Goal: Task Accomplishment & Management: Manage account settings

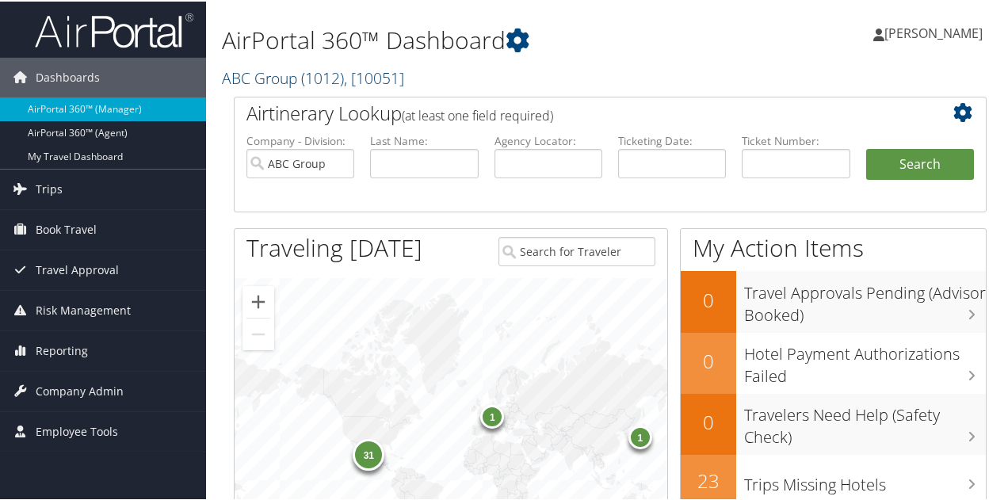
click at [301, 78] on link "ABC Group ( 1012 ) , [ 10051 ]" at bounding box center [313, 76] width 182 height 21
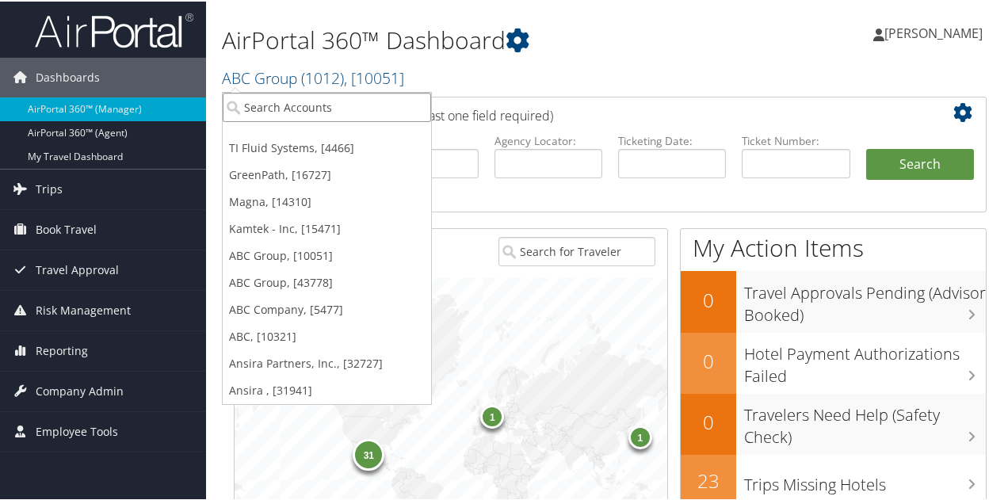
click at [287, 114] on input "search" at bounding box center [327, 105] width 208 height 29
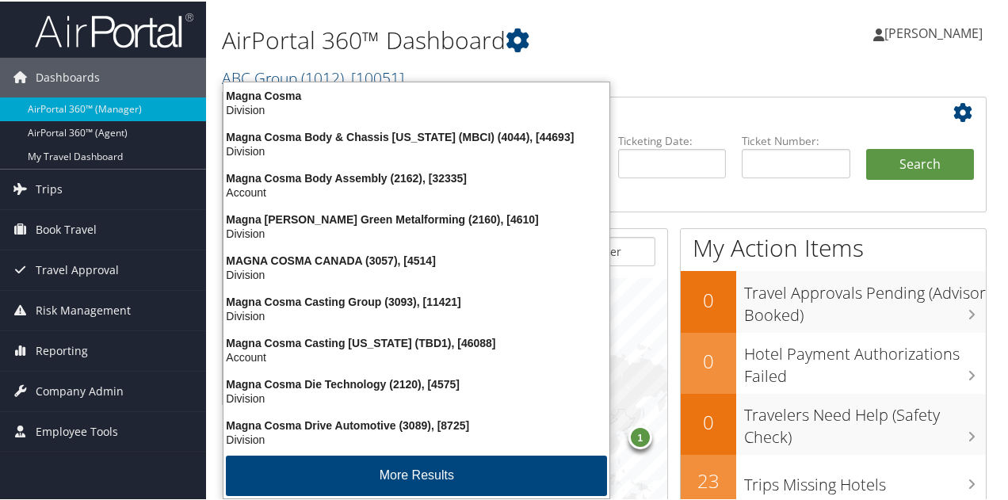
type input "magna cosma cas"
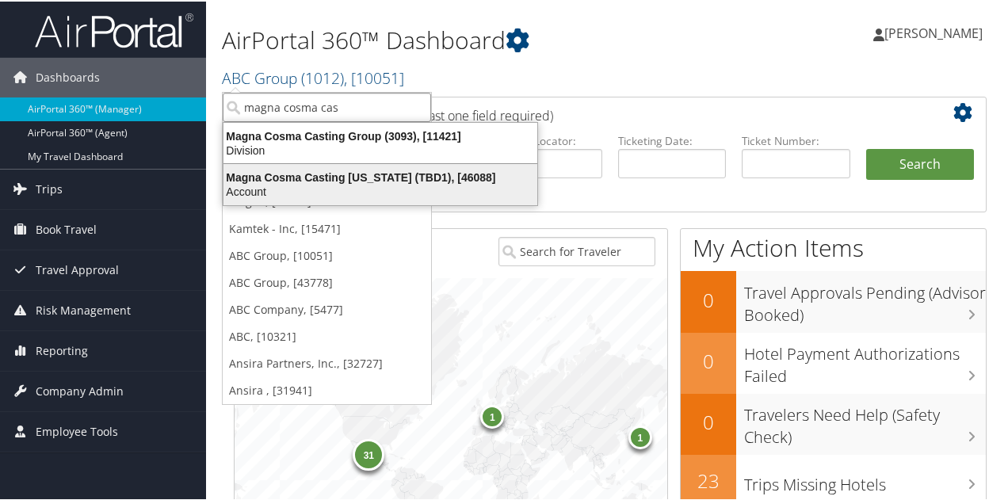
click at [364, 179] on div "Magna Cosma Casting Michigan (TBD1), [46088]" at bounding box center [380, 176] width 333 height 14
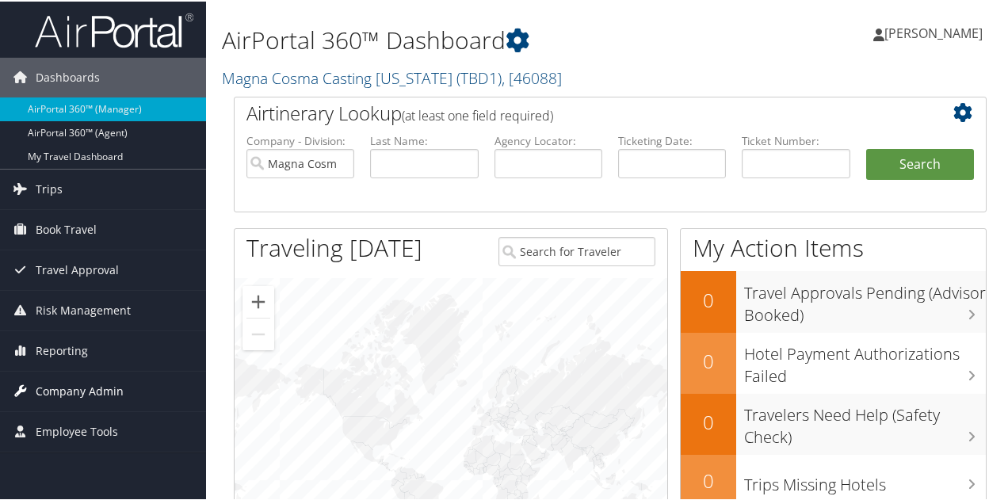
click at [100, 379] on span "Company Admin" at bounding box center [80, 390] width 88 height 40
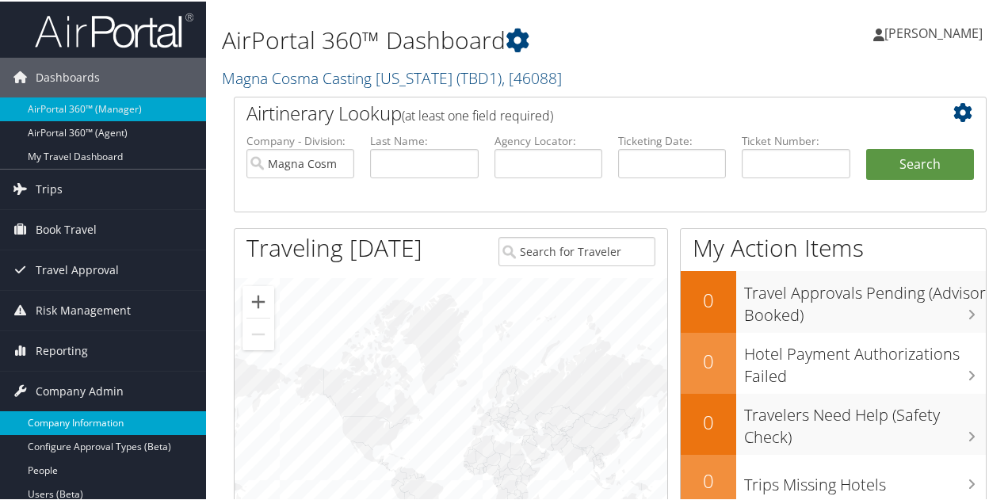
click at [102, 412] on link "Company Information" at bounding box center [103, 422] width 206 height 24
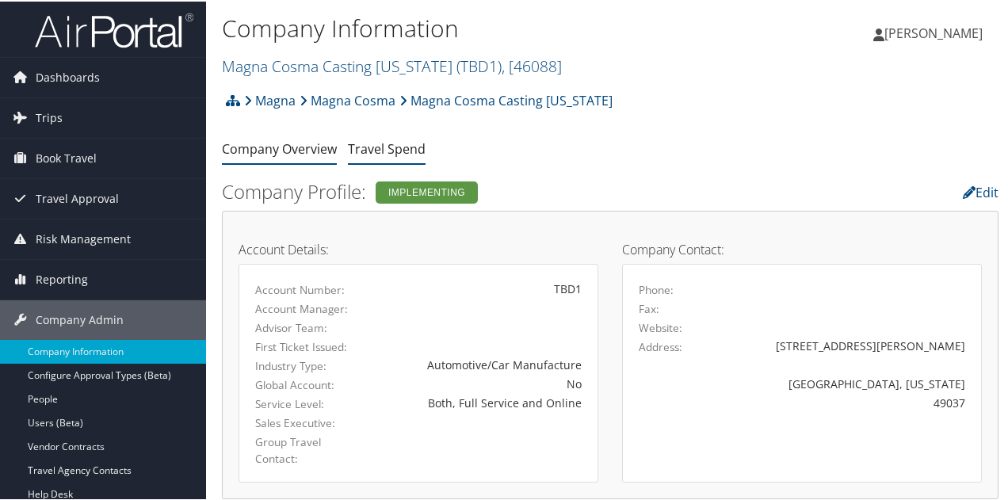
click at [369, 147] on link "Travel Spend" at bounding box center [387, 147] width 78 height 17
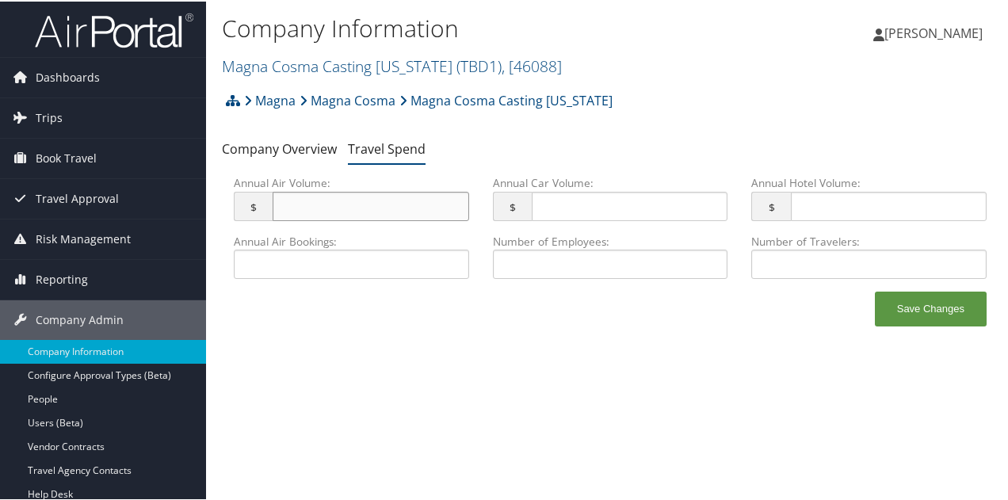
click at [355, 196] on input "Annual Air Volume: $ This field has invalid characters." at bounding box center [371, 204] width 196 height 29
type input "65,000"
type input "15,000"
type input "39,000"
type input "27"
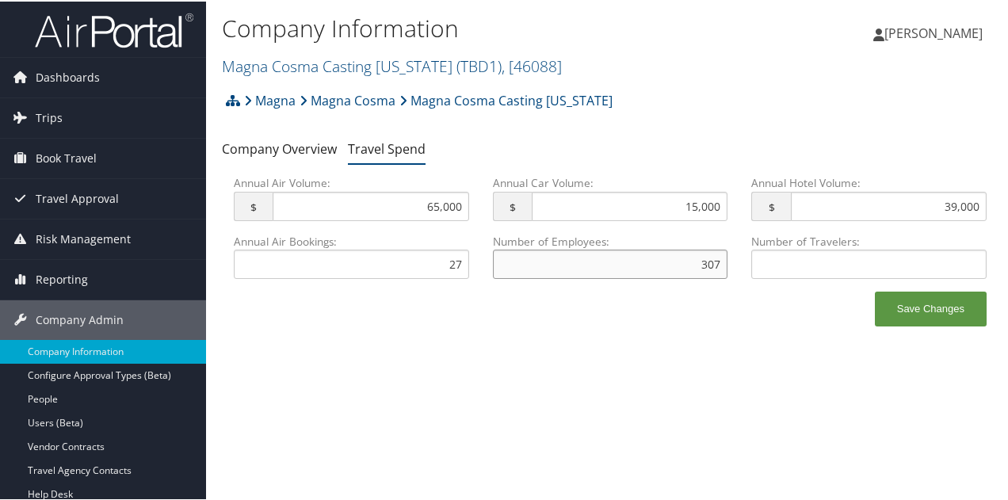
type input "307"
type input "30"
click at [911, 316] on button "Save Changes" at bounding box center [931, 307] width 112 height 35
click at [273, 66] on link "Magna Cosma Casting Michigan ( TBD1 ) , [ 46088 ]" at bounding box center [392, 64] width 340 height 21
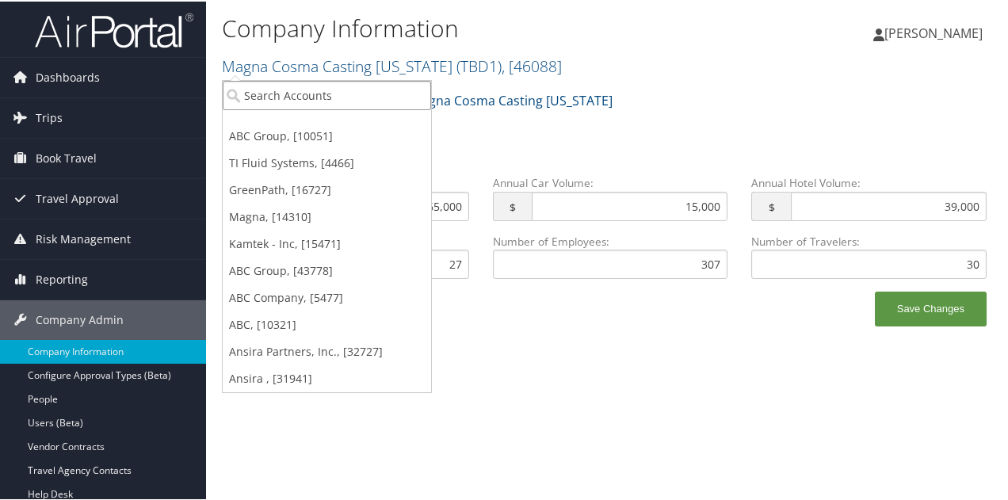
click at [272, 85] on input "search" at bounding box center [327, 93] width 208 height 29
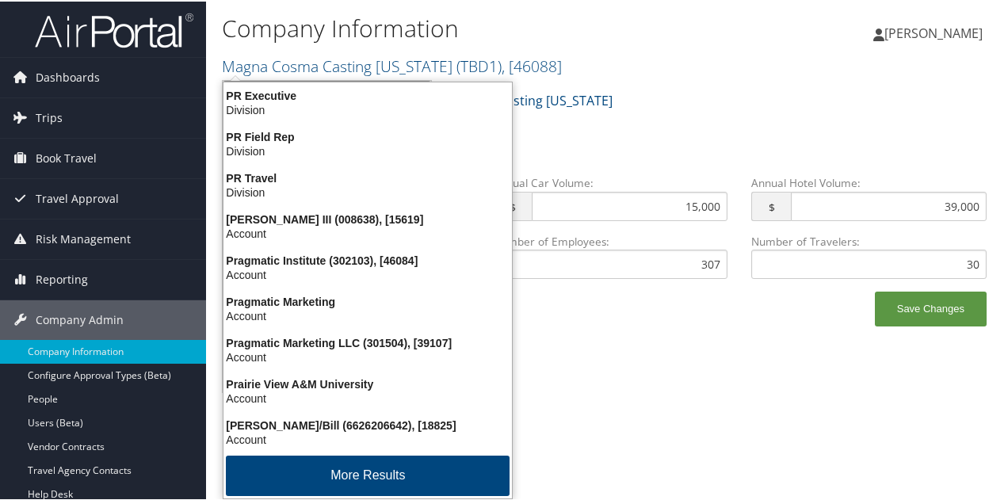
type input "prag"
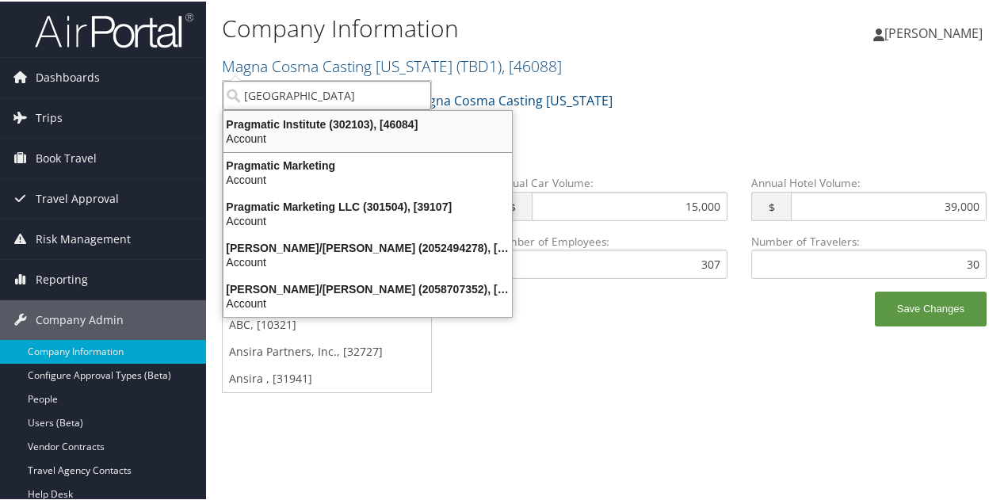
click at [261, 125] on div "Pragmatic Institute (302103), [46084]" at bounding box center [368, 123] width 308 height 14
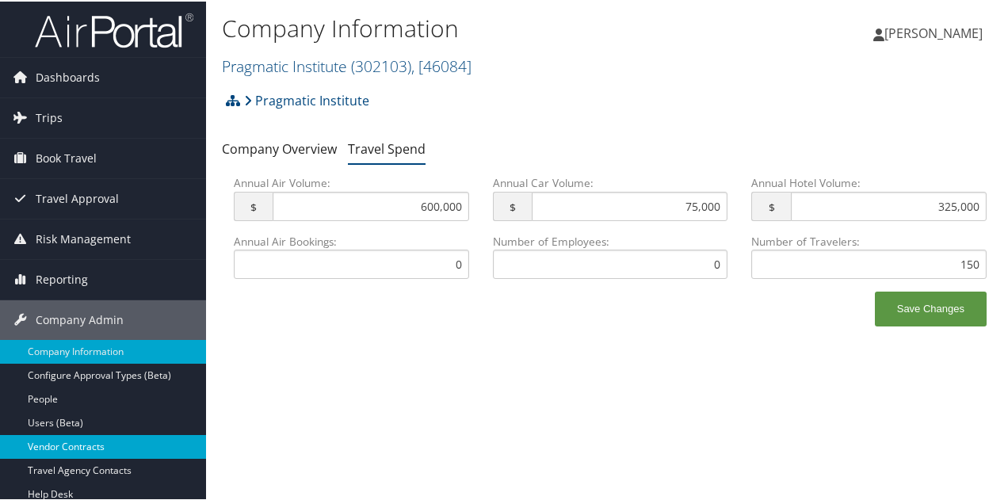
click at [65, 445] on link "Vendor Contracts" at bounding box center [103, 446] width 206 height 24
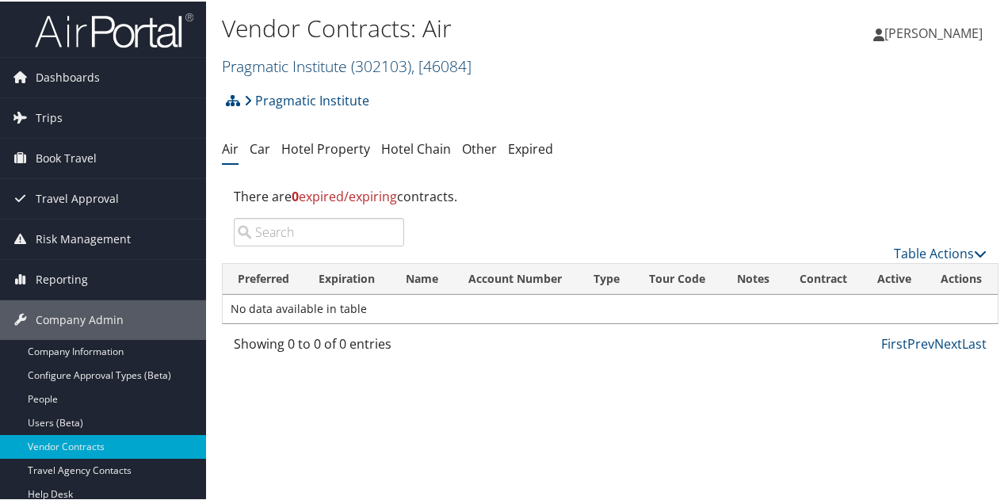
click at [277, 64] on link "Pragmatic Institute ( 302103 ) , [ 46084 ]" at bounding box center [347, 64] width 250 height 21
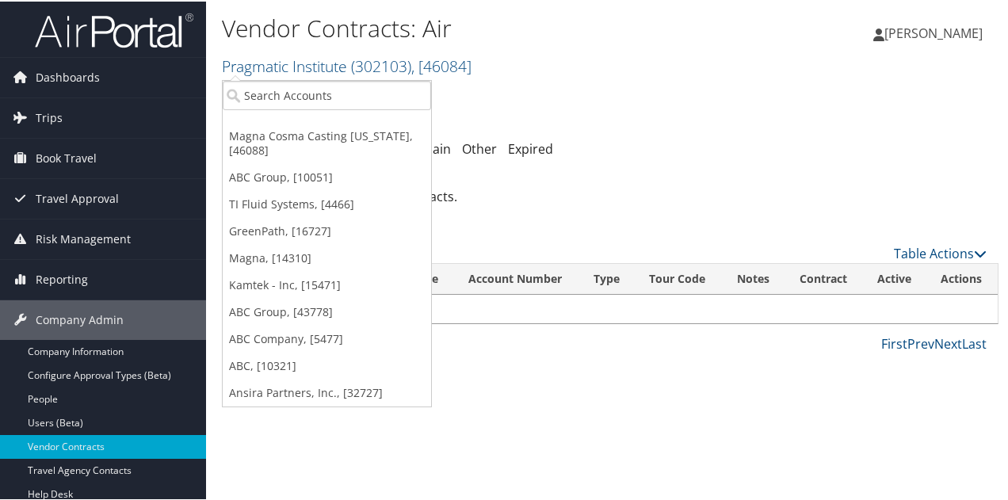
click at [268, 231] on link "GreenPath, [16727]" at bounding box center [327, 229] width 208 height 27
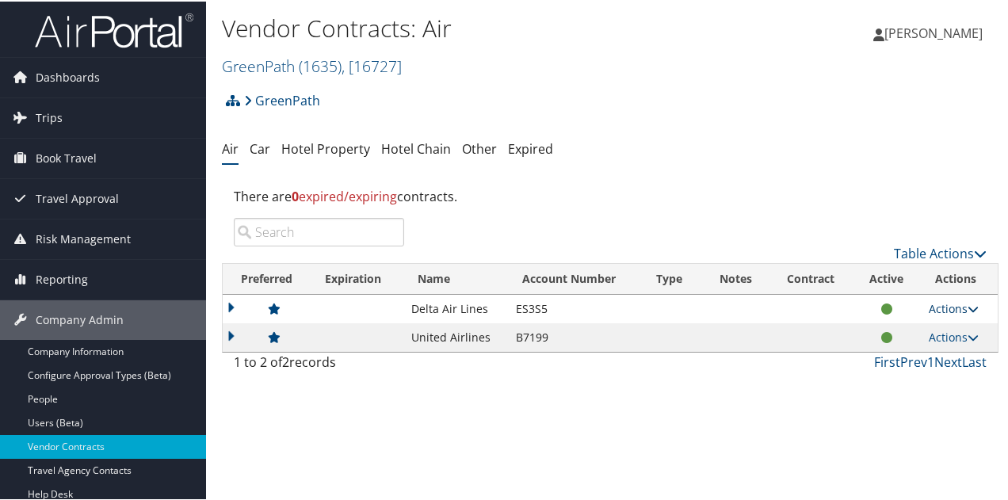
click at [954, 310] on link "Actions" at bounding box center [954, 307] width 50 height 15
click at [920, 353] on link "Edit Contract" at bounding box center [917, 357] width 105 height 27
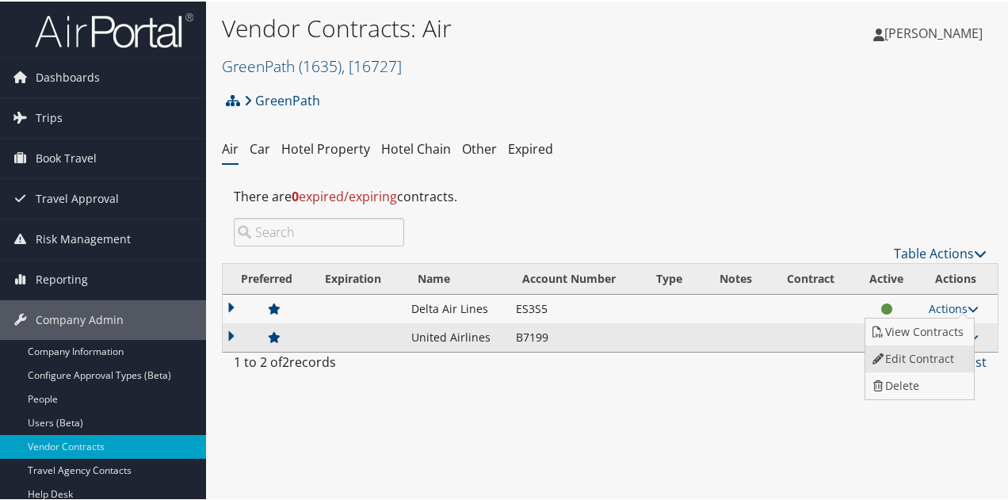
select select "[object Object]"
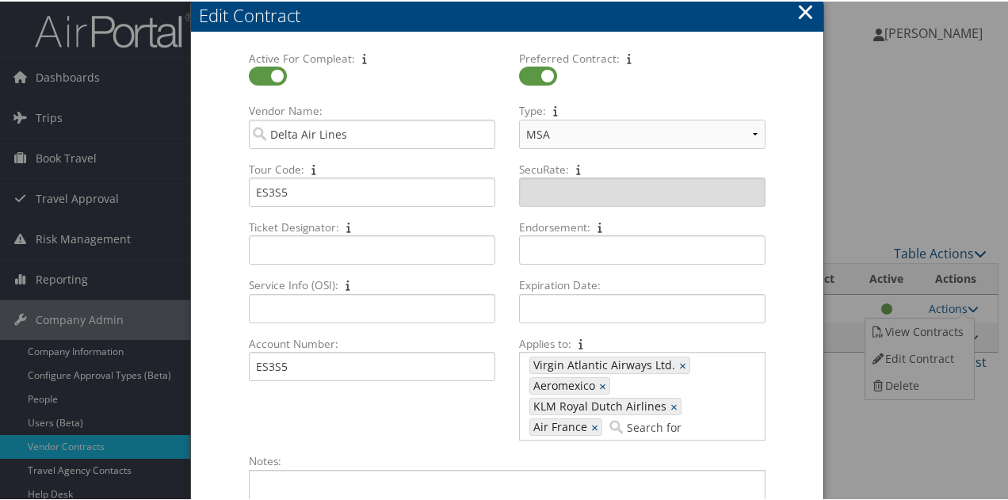
click at [805, 13] on button "×" at bounding box center [806, 10] width 18 height 32
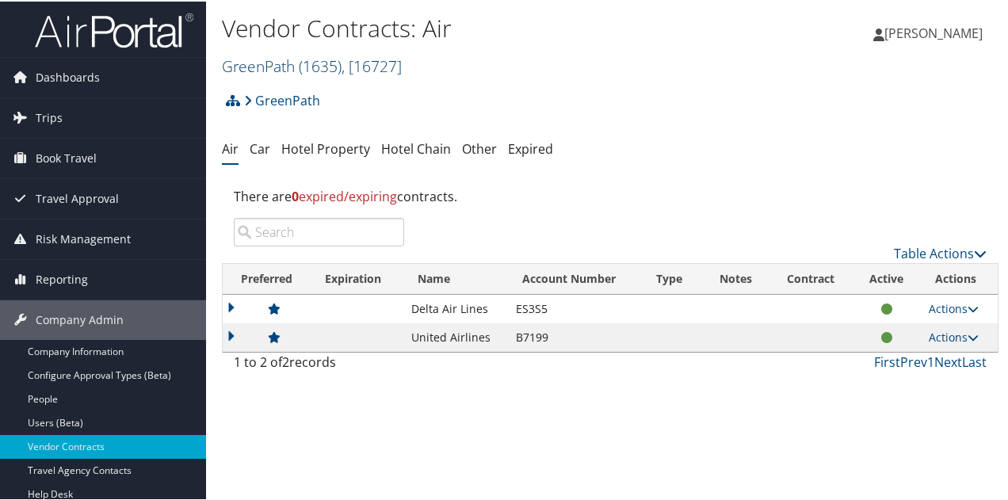
click at [281, 63] on link "GreenPath ( 1635 ) , [ 16727 ]" at bounding box center [312, 64] width 180 height 21
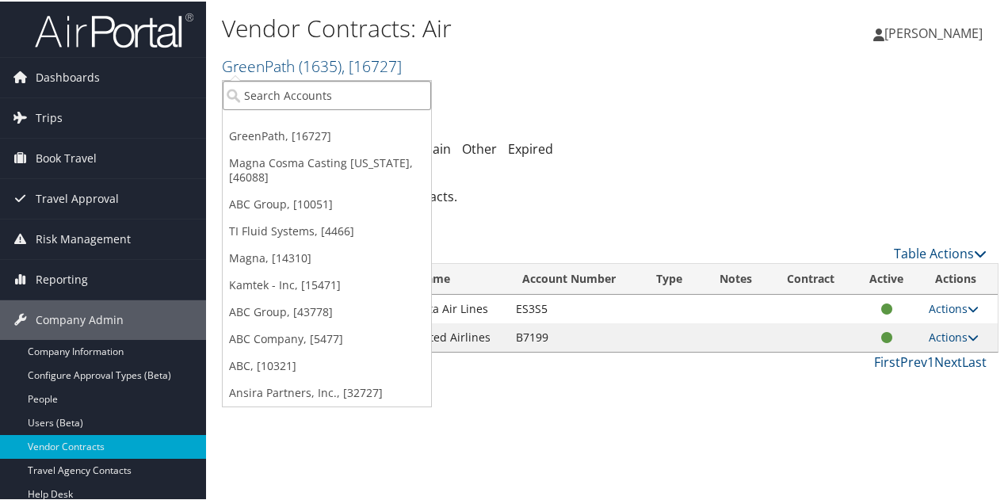
click at [292, 84] on input "search" at bounding box center [327, 93] width 208 height 29
type input "nielsen"
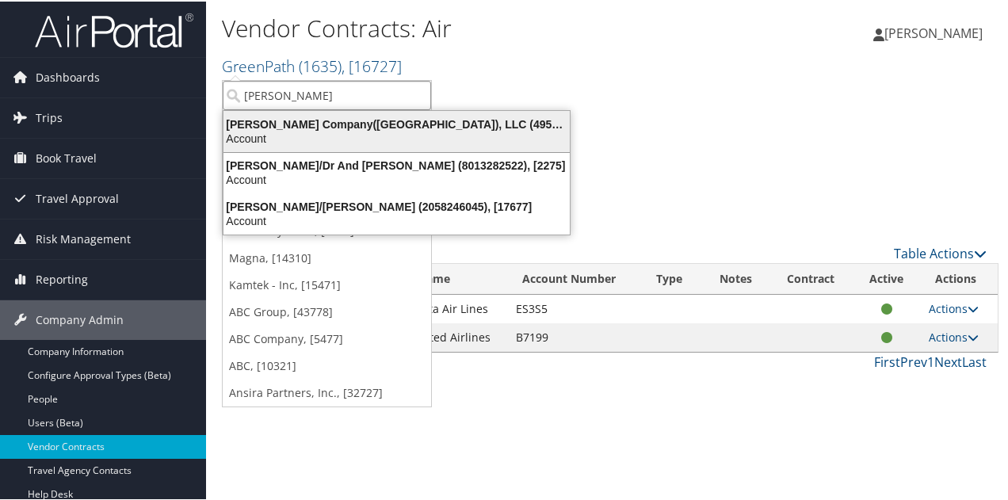
click at [312, 120] on div "Nielsen Company(US), LLC (4954), [44802]" at bounding box center [396, 123] width 365 height 14
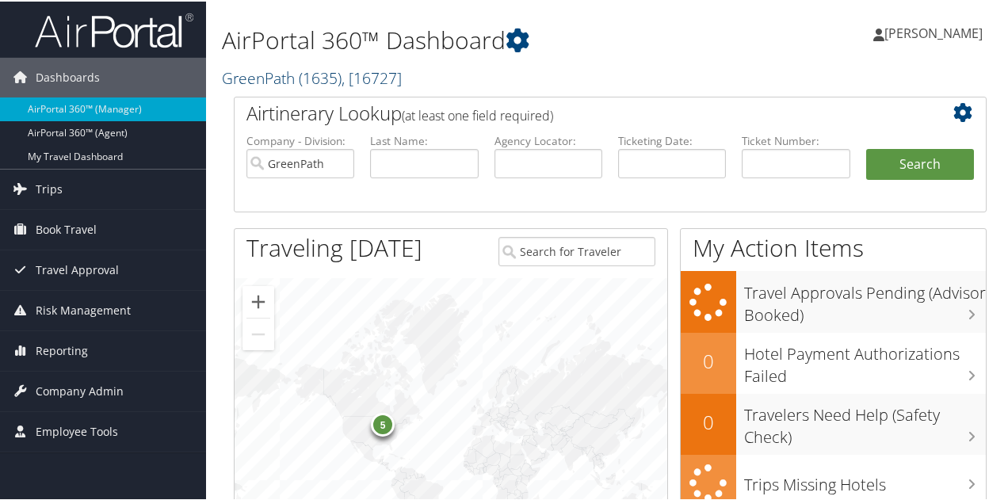
click at [310, 72] on span "( 1635 )" at bounding box center [320, 76] width 43 height 21
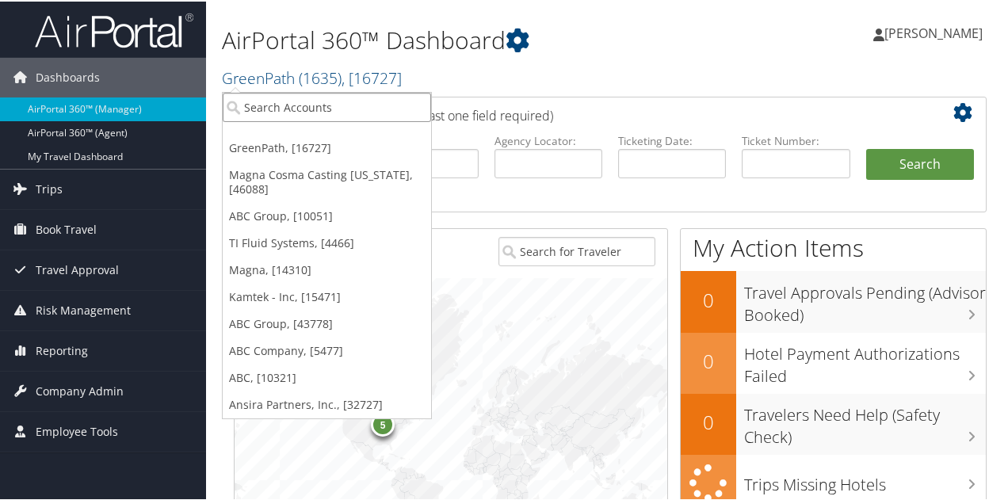
click at [312, 98] on input "search" at bounding box center [327, 105] width 208 height 29
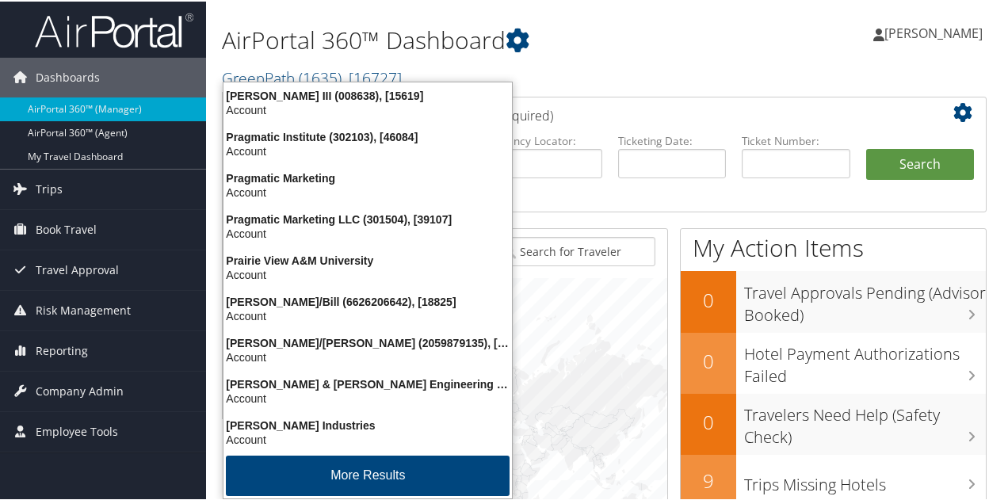
type input "pragmat"
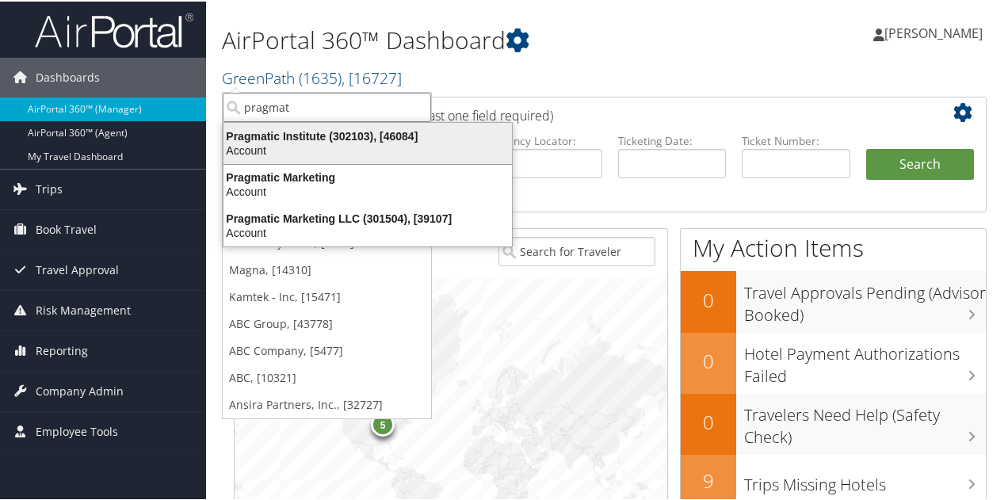
click at [298, 139] on div "Pragmatic Institute (302103), [46084]" at bounding box center [368, 135] width 308 height 14
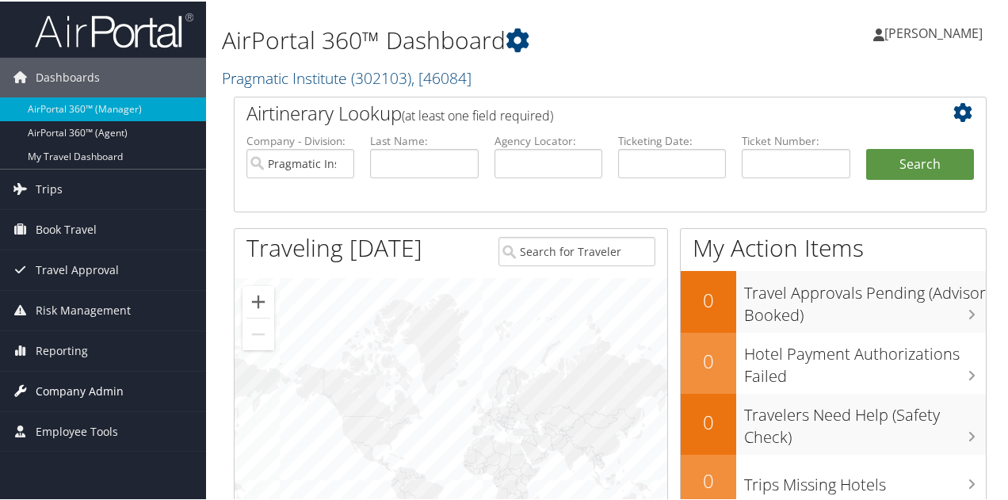
click at [52, 378] on span "Company Admin" at bounding box center [80, 390] width 88 height 40
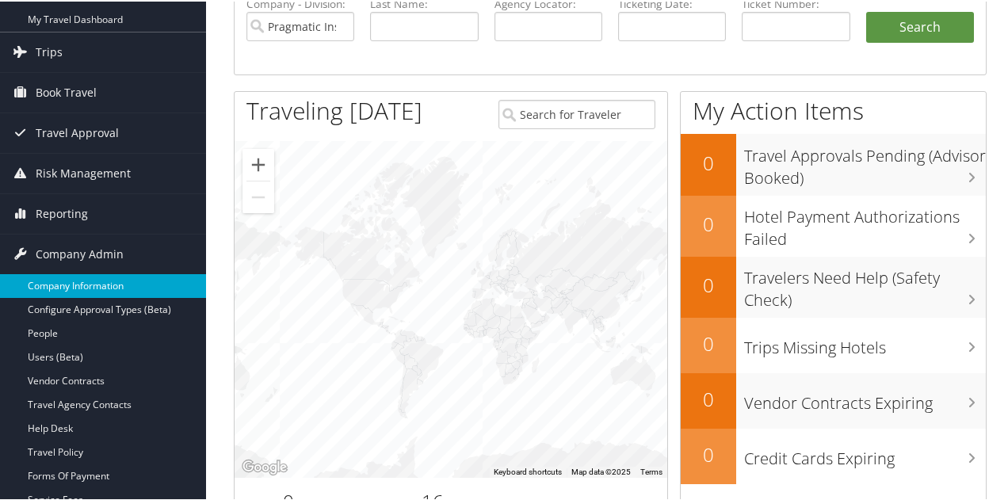
scroll to position [159, 0]
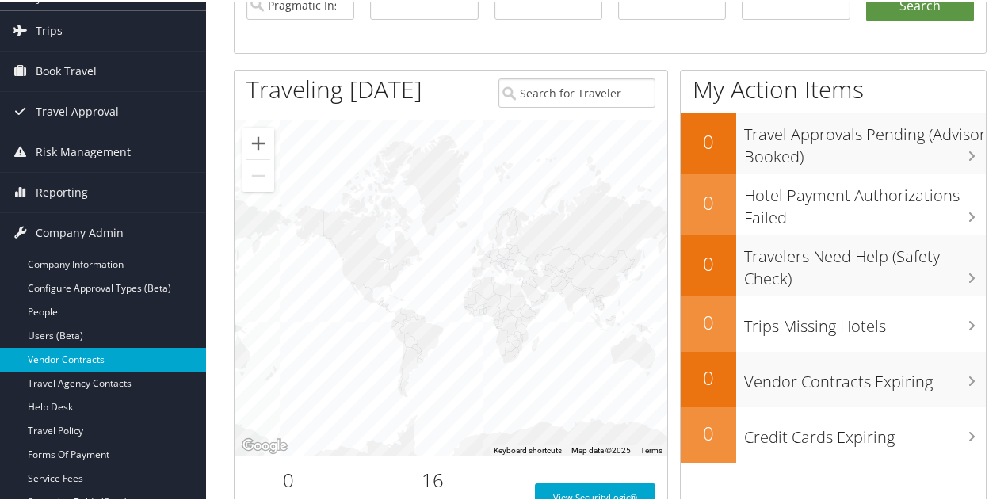
click at [92, 360] on link "Vendor Contracts" at bounding box center [103, 358] width 206 height 24
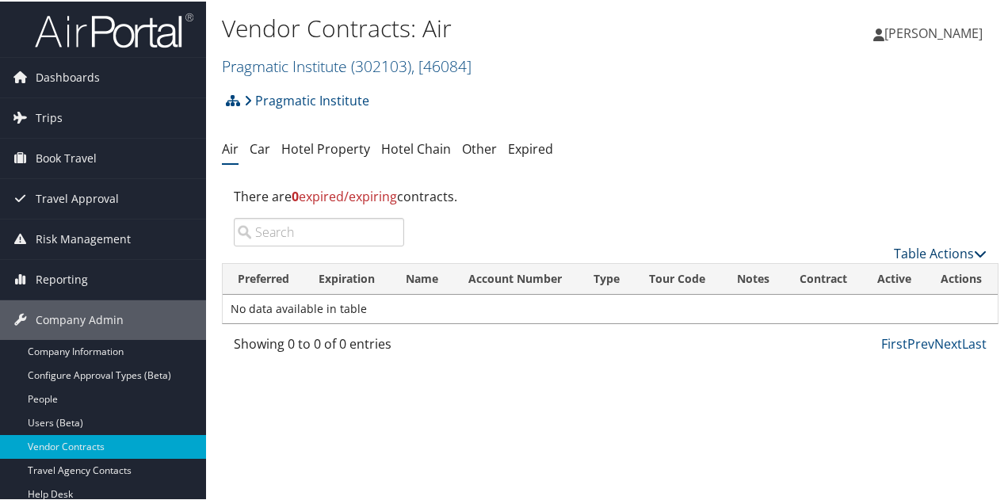
click at [932, 254] on link "Table Actions" at bounding box center [940, 251] width 93 height 17
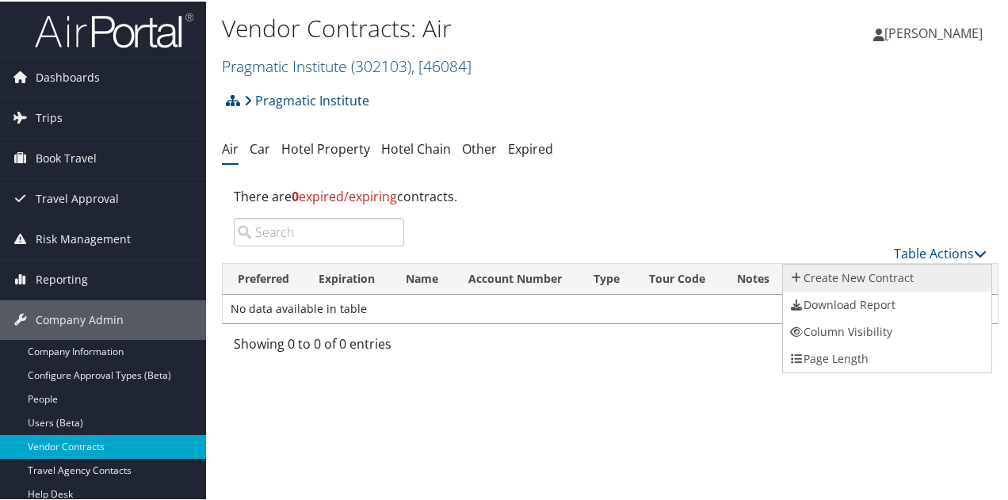
click at [891, 278] on link "Create New Contract" at bounding box center [887, 276] width 208 height 27
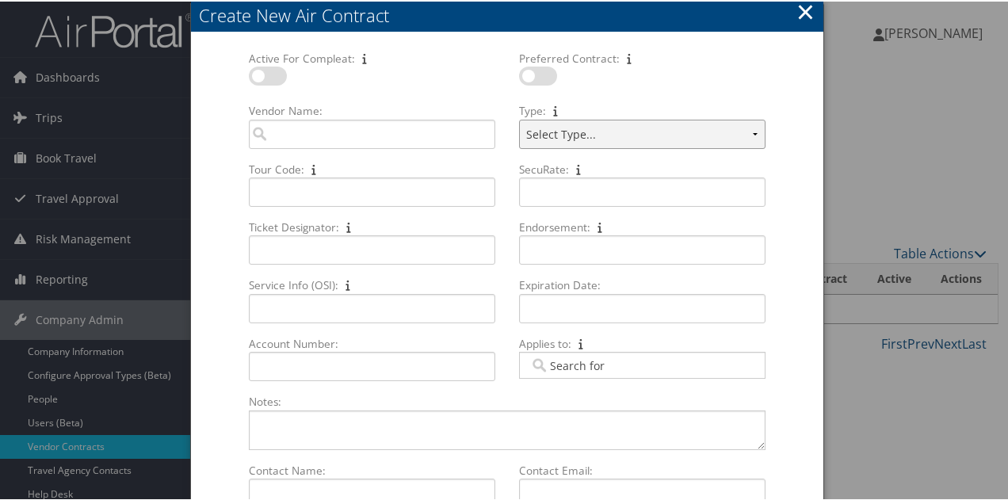
click at [755, 131] on select "Select Type..." at bounding box center [642, 132] width 246 height 29
click at [752, 132] on select "Select Type..." at bounding box center [642, 132] width 246 height 29
click at [756, 131] on select "Select Type..." at bounding box center [642, 132] width 246 height 29
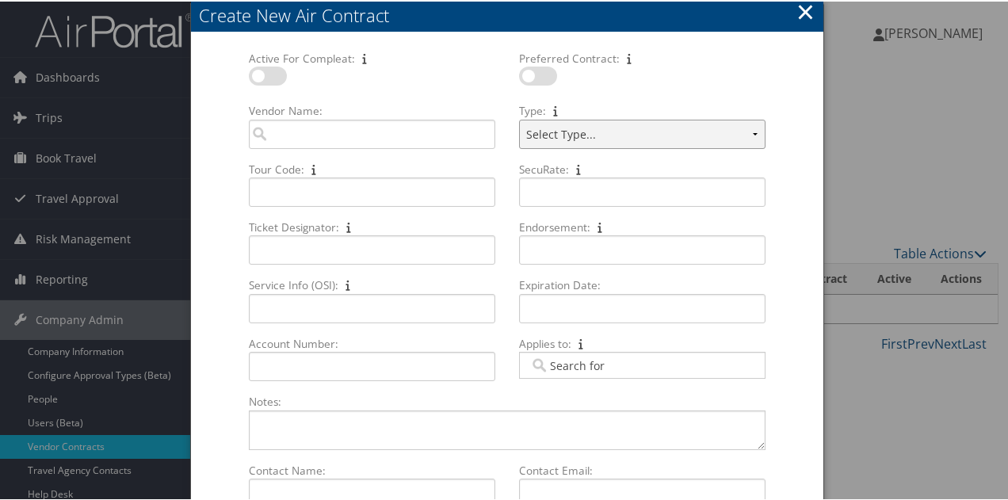
click at [690, 129] on select "Select Type..." at bounding box center [642, 132] width 246 height 29
click at [308, 132] on input "Vendor Name: Multiple values The selected items contain different values for th…" at bounding box center [372, 132] width 246 height 29
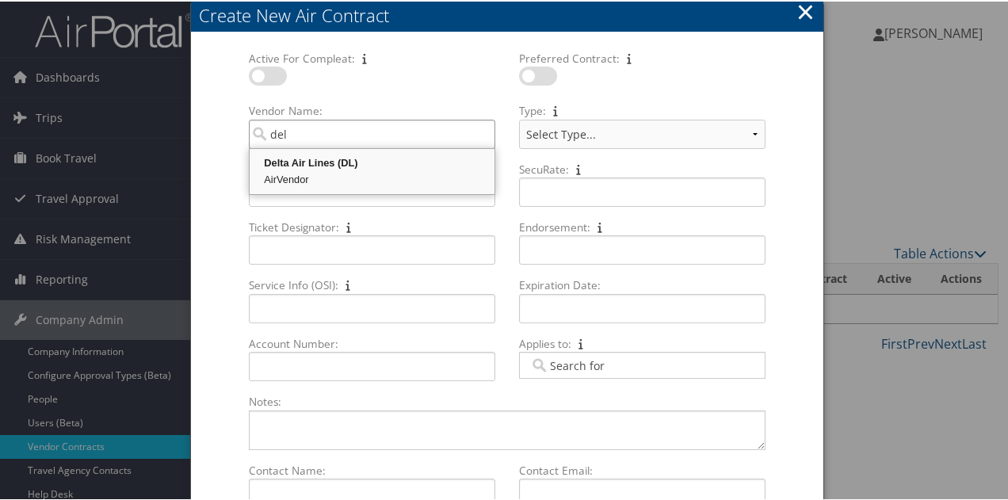
click at [300, 164] on div "Delta Air Lines (DL)" at bounding box center [372, 162] width 240 height 16
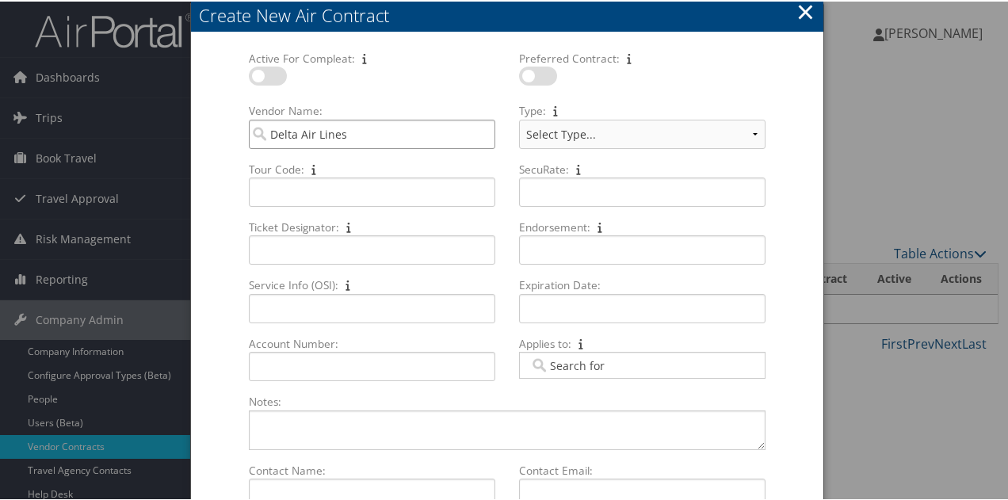
type input "Delta Air Lines"
click at [751, 131] on select "Select Type... MSA CSA Skybonus" at bounding box center [642, 132] width 246 height 29
select select "[object Object]"
click at [519, 118] on select "Select Type... MSA CSA Skybonus" at bounding box center [642, 132] width 246 height 29
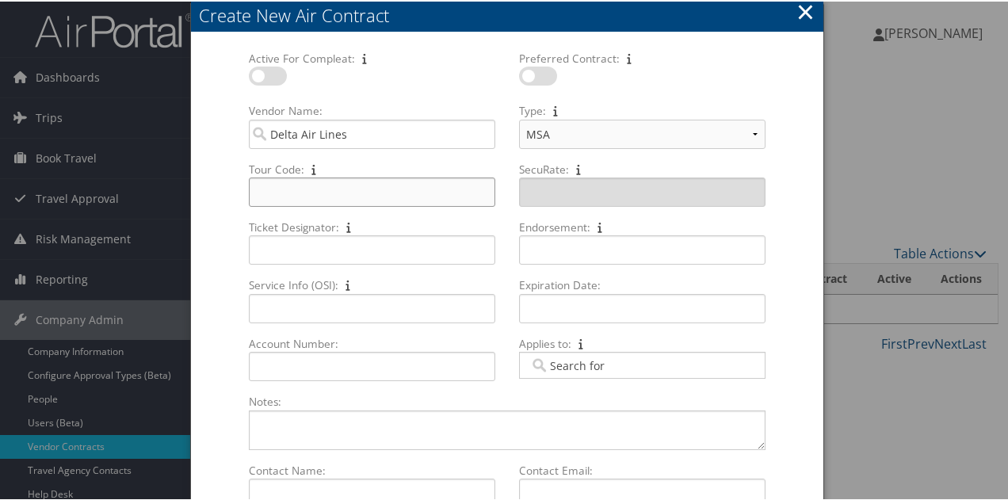
click at [403, 191] on input "Tour Code: Multiple values The selected items contain different values for this…" at bounding box center [372, 190] width 246 height 29
paste input "US2020979"
type input "US2020979"
click at [617, 365] on div at bounding box center [642, 363] width 246 height 27
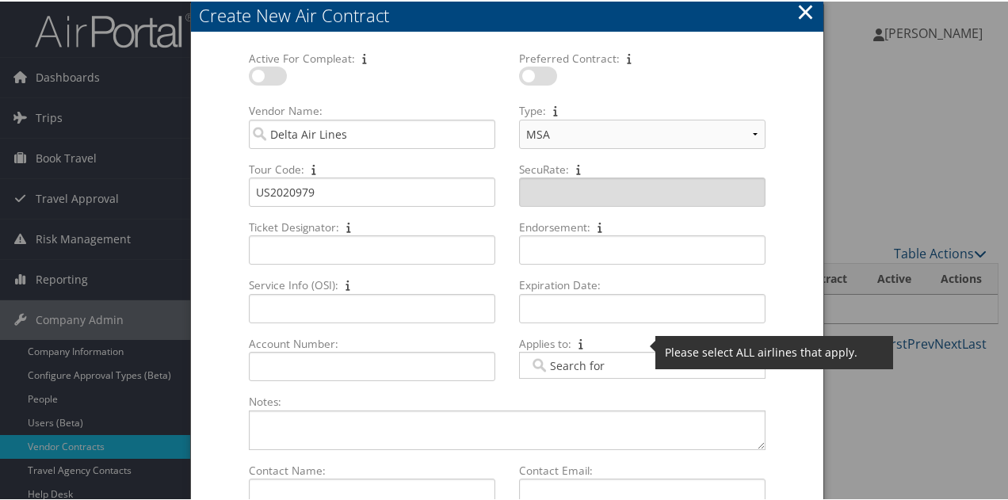
click at [578, 342] on icon at bounding box center [579, 343] width 8 height 11
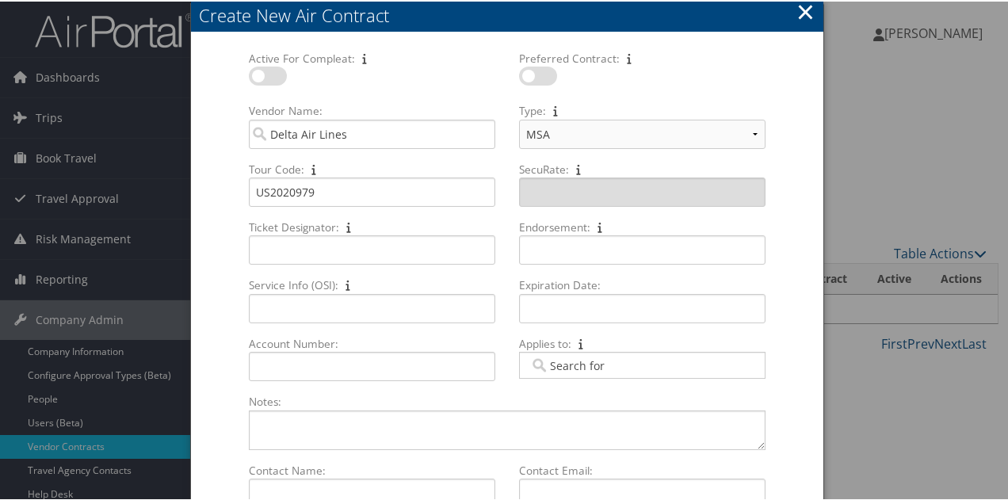
click at [578, 365] on input "Applies to: Multiple values The selected items contain different values for thi…" at bounding box center [573, 364] width 89 height 16
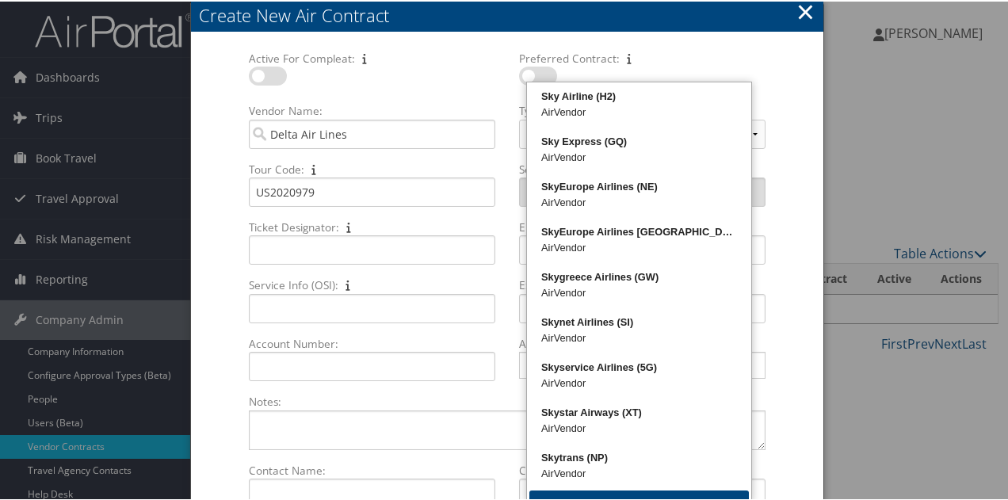
type input "s"
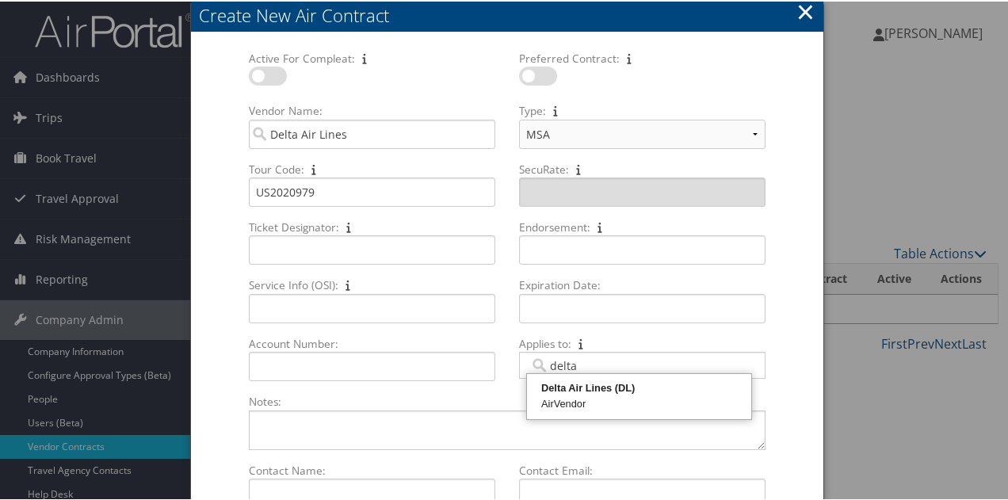
type input "delta"
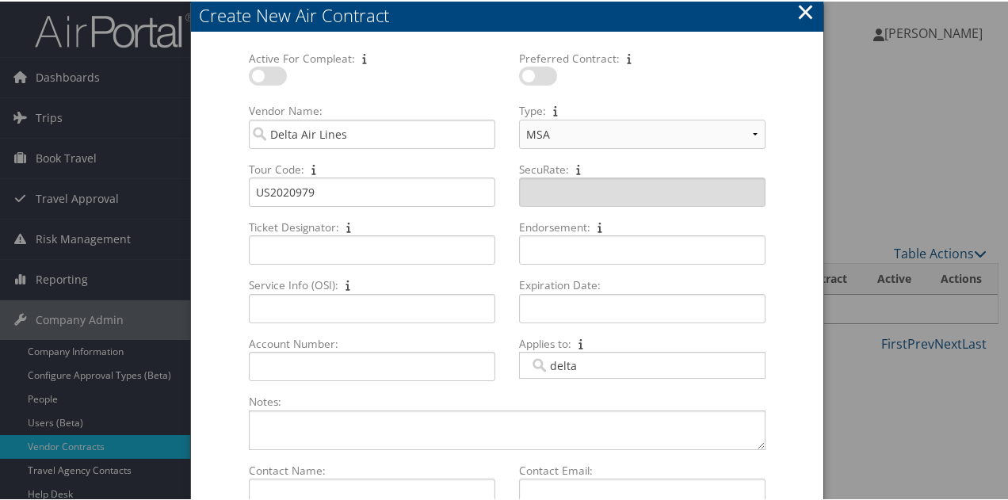
click at [770, 332] on div "Expiration Date: Multiple values The selected items contain different values fo…" at bounding box center [642, 305] width 270 height 58
paste input "US2020979"
type input "US2020979"
click at [579, 357] on input "delta" at bounding box center [642, 364] width 226 height 16
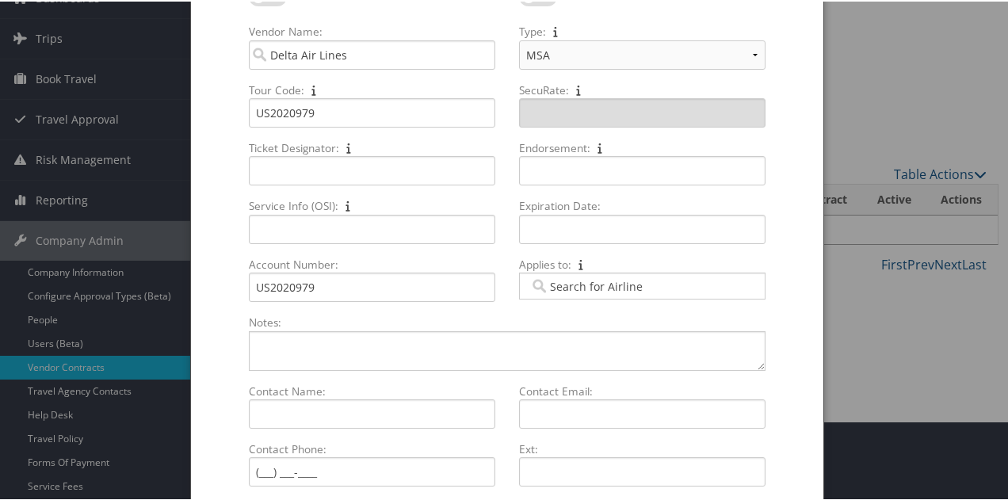
scroll to position [159, 0]
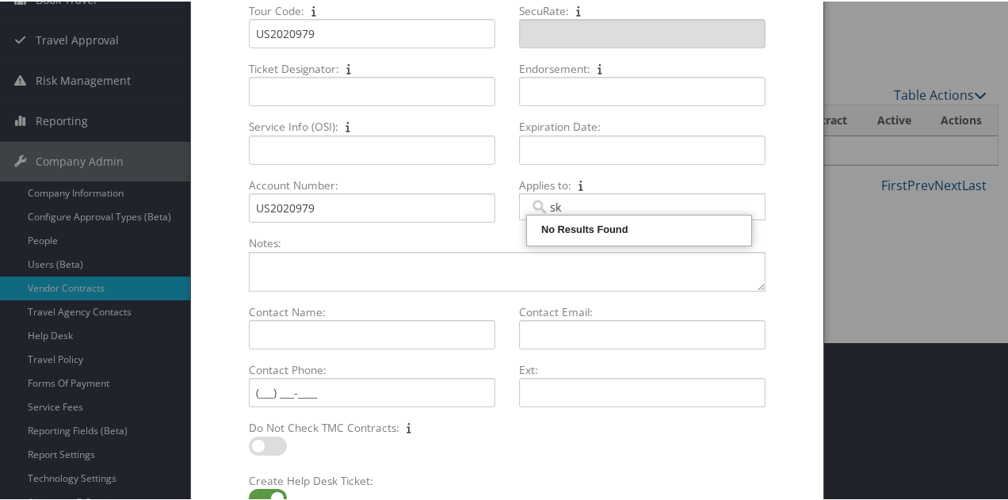
type input "s"
type input "dl"
click at [556, 246] on div "AirVendor" at bounding box center [639, 244] width 220 height 16
type input "623"
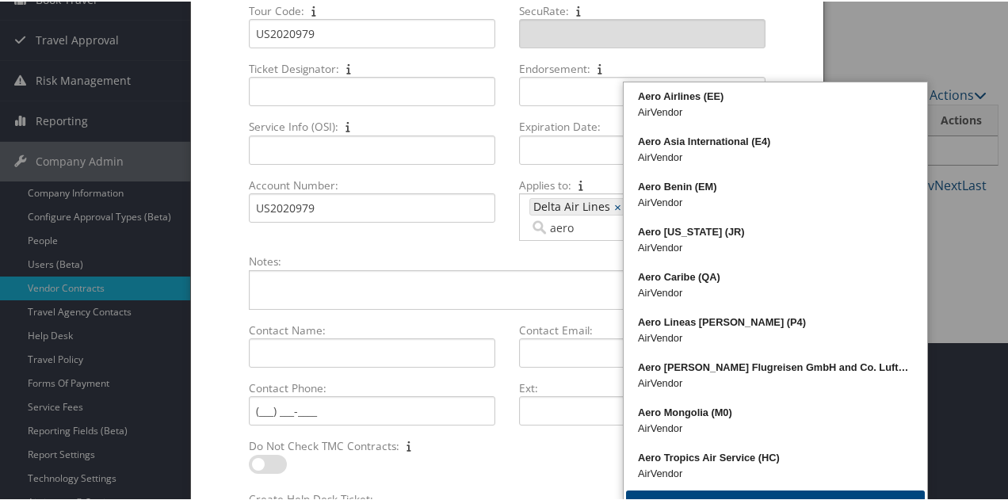
type input "aerom"
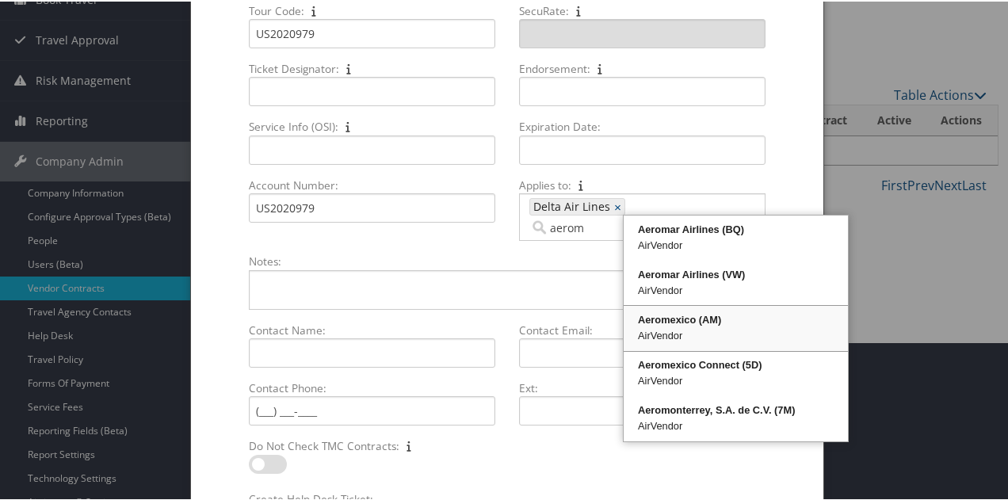
click at [663, 316] on div "Aeromexico (AM)" at bounding box center [736, 319] width 220 height 16
type input "623, 427"
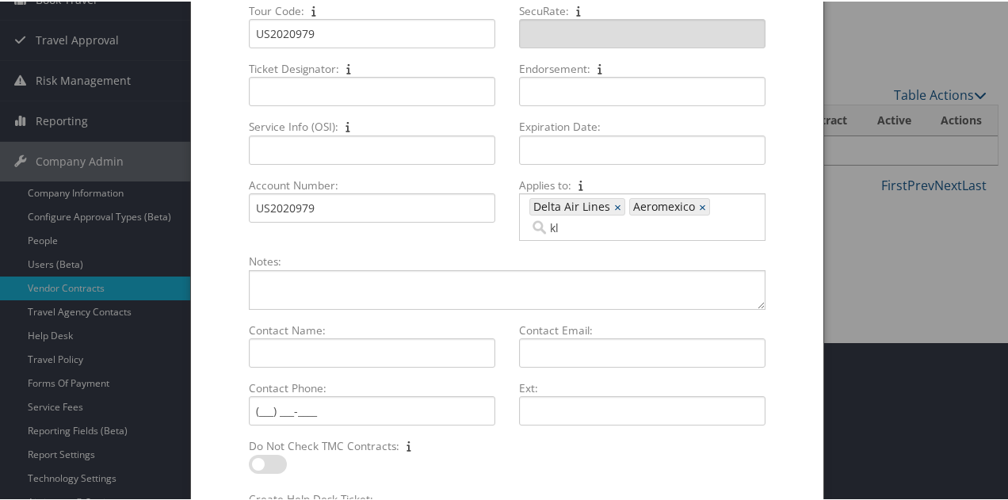
type input "klm"
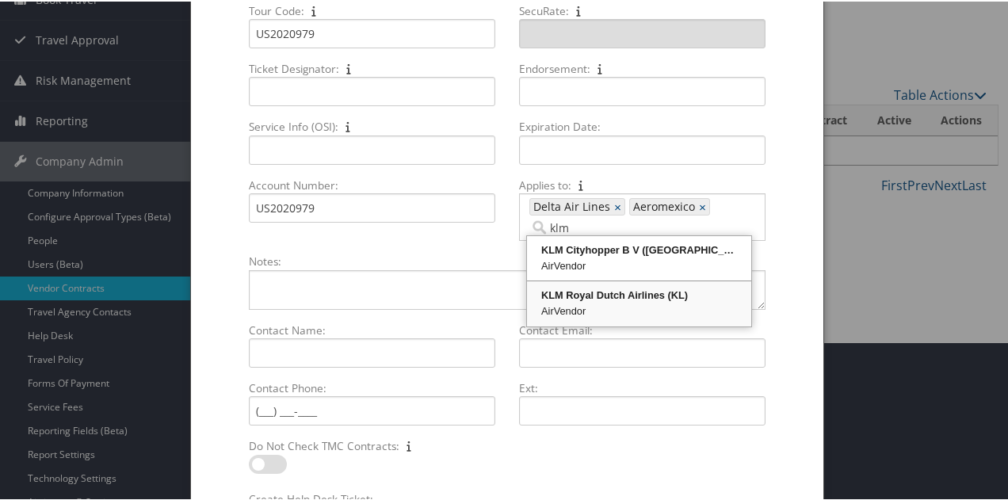
click at [560, 296] on div "KLM Royal Dutch Airlines (KL)" at bounding box center [639, 294] width 220 height 16
type input "623, 427, 1077"
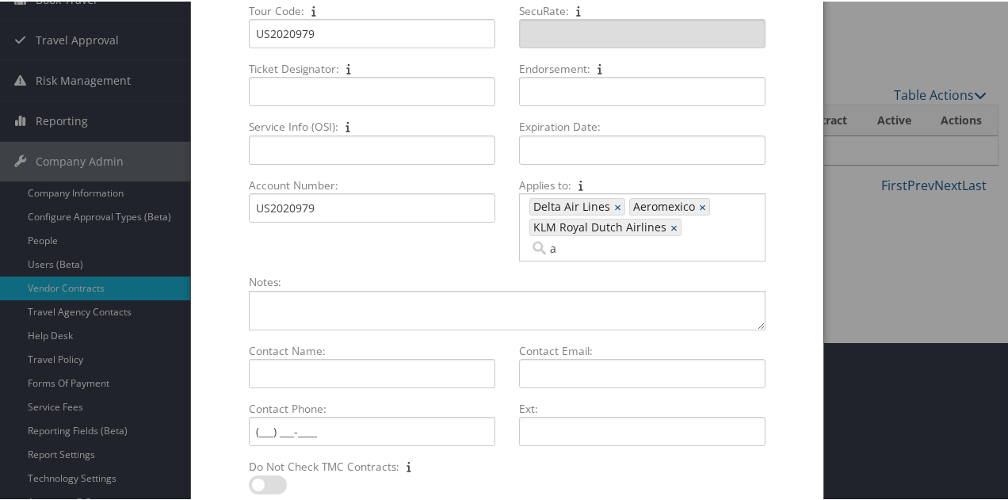
type input "af"
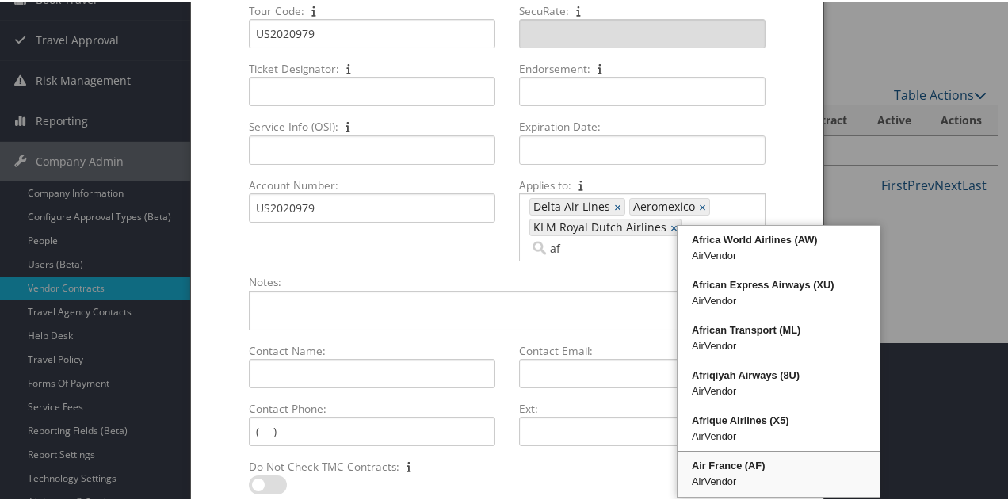
click at [726, 475] on div "AirVendor" at bounding box center [778, 480] width 197 height 16
type input "623, 427, 1077, 413"
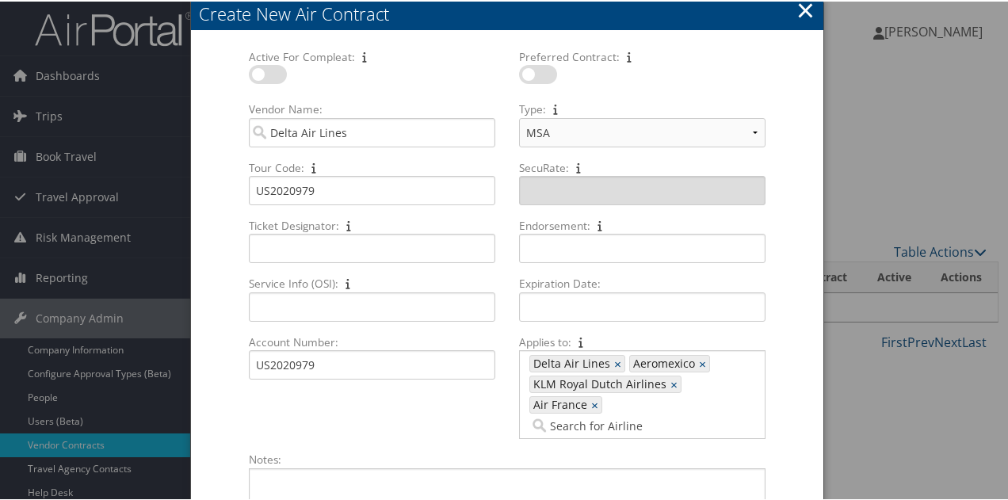
scroll to position [0, 0]
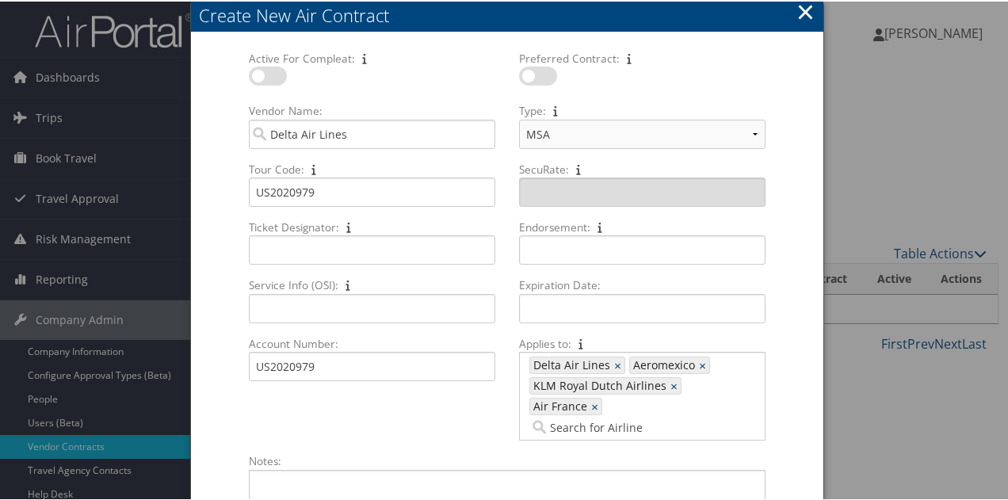
click at [258, 70] on label at bounding box center [268, 74] width 38 height 19
click at [258, 72] on input "checkbox" at bounding box center [262, 77] width 10 height 10
checkbox input "true"
click at [537, 77] on label at bounding box center [538, 74] width 38 height 19
click at [537, 77] on input "checkbox" at bounding box center [532, 77] width 10 height 10
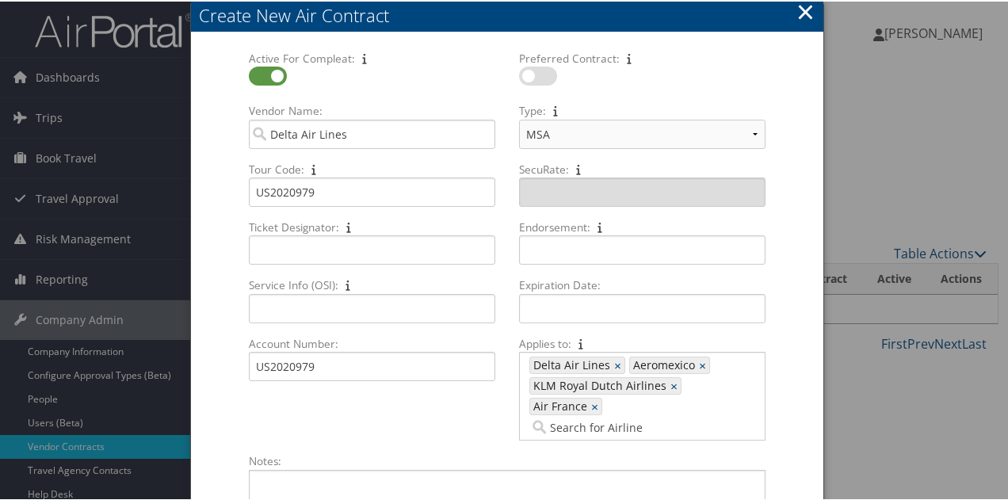
checkbox input "true"
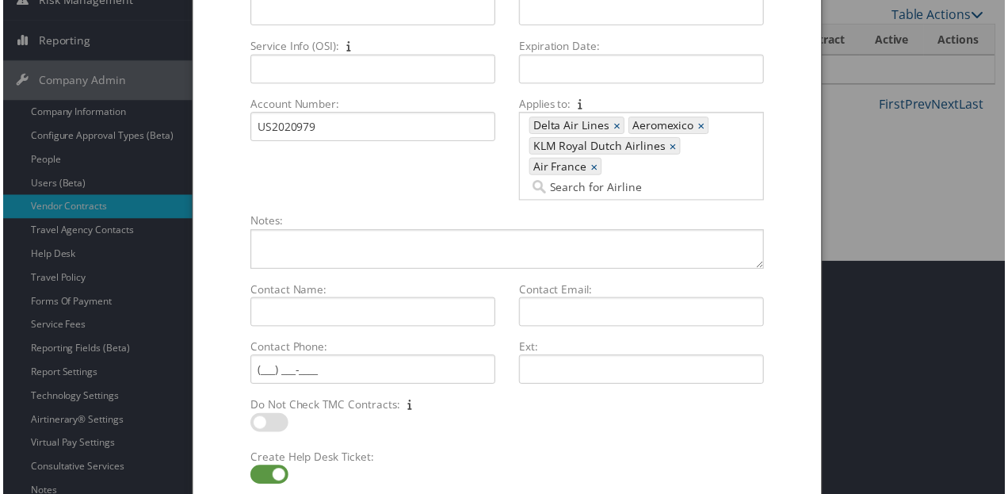
scroll to position [304, 0]
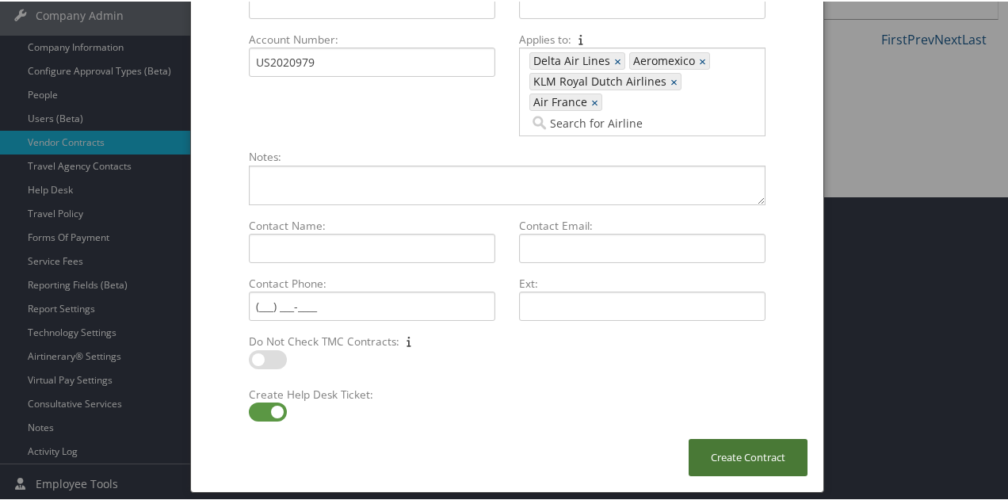
click at [713, 441] on button "Create Contract" at bounding box center [748, 455] width 119 height 37
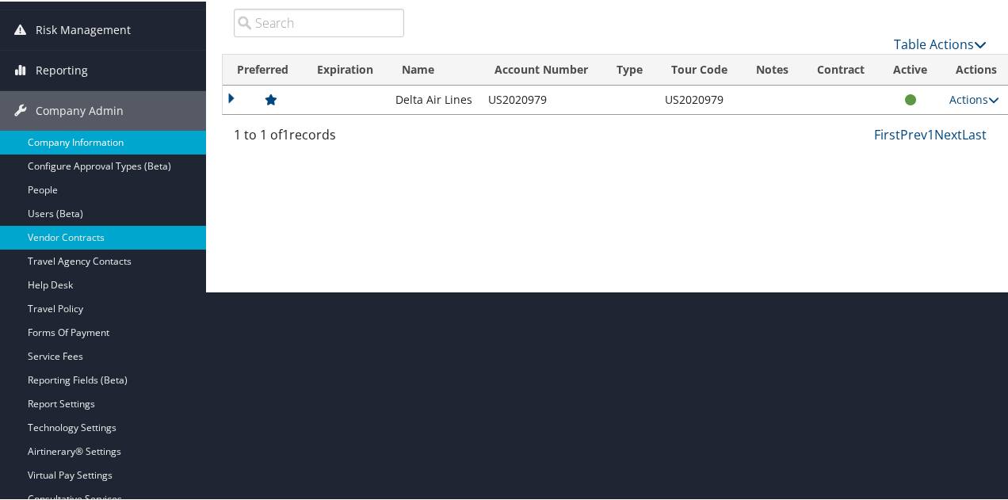
scroll to position [67, 0]
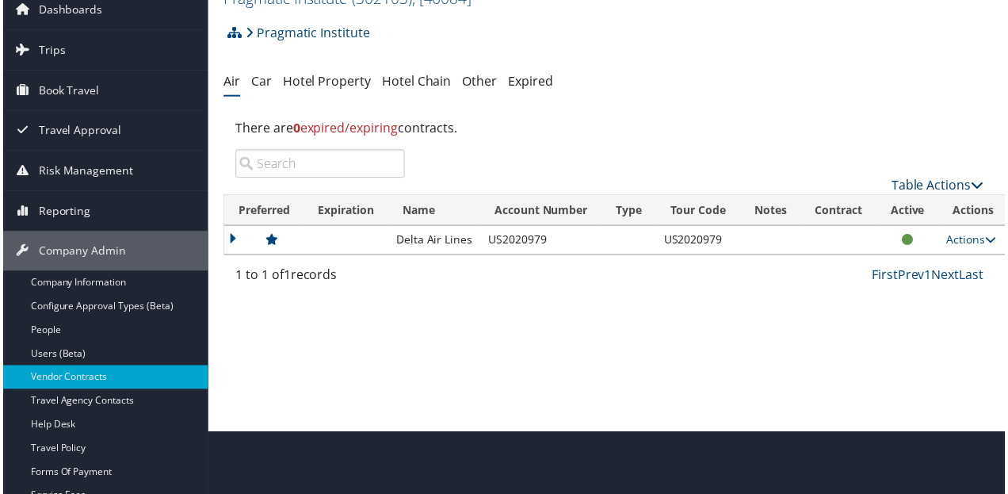
click at [914, 178] on link "Table Actions" at bounding box center [940, 185] width 93 height 17
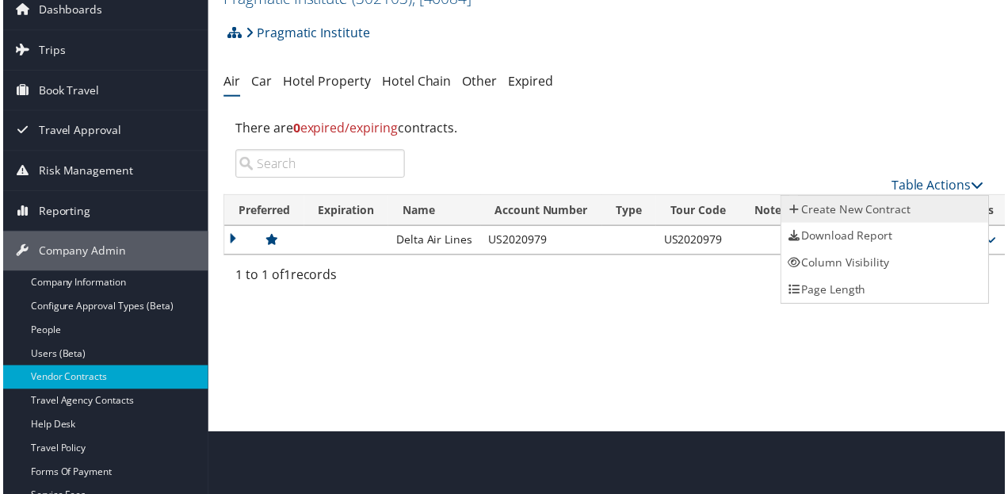
click at [856, 211] on link "Create New Contract" at bounding box center [887, 210] width 208 height 27
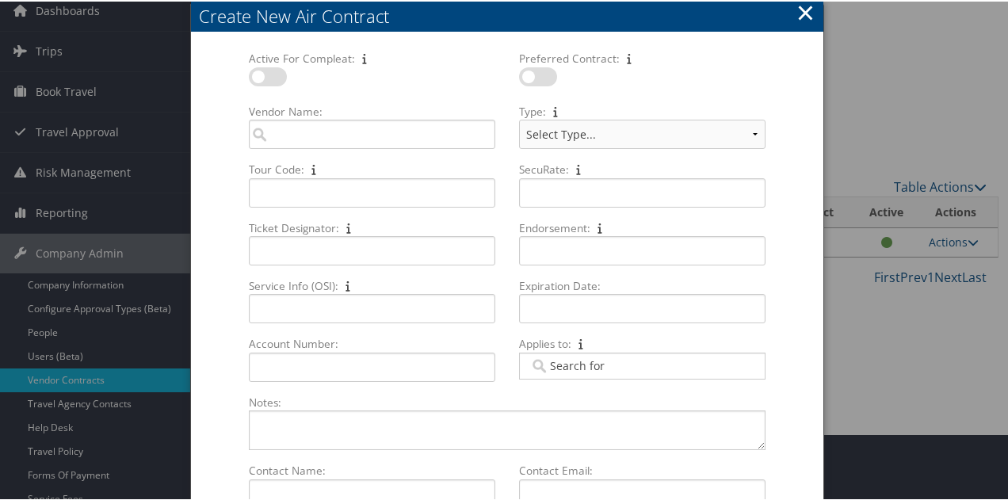
drag, startPoint x: 261, startPoint y: 78, endPoint x: 288, endPoint y: 72, distance: 28.5
click at [262, 78] on label at bounding box center [268, 75] width 38 height 19
click at [262, 78] on input "checkbox" at bounding box center [262, 78] width 10 height 10
checkbox input "true"
click at [554, 78] on div at bounding box center [642, 84] width 246 height 36
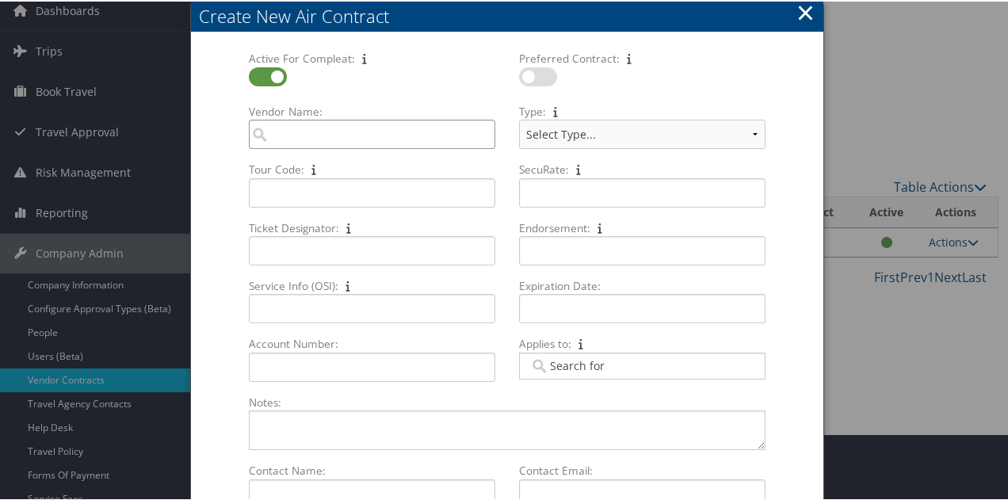
click at [418, 132] on input "Vendor Name: Multiple values The selected items contain different values for th…" at bounding box center [372, 132] width 246 height 29
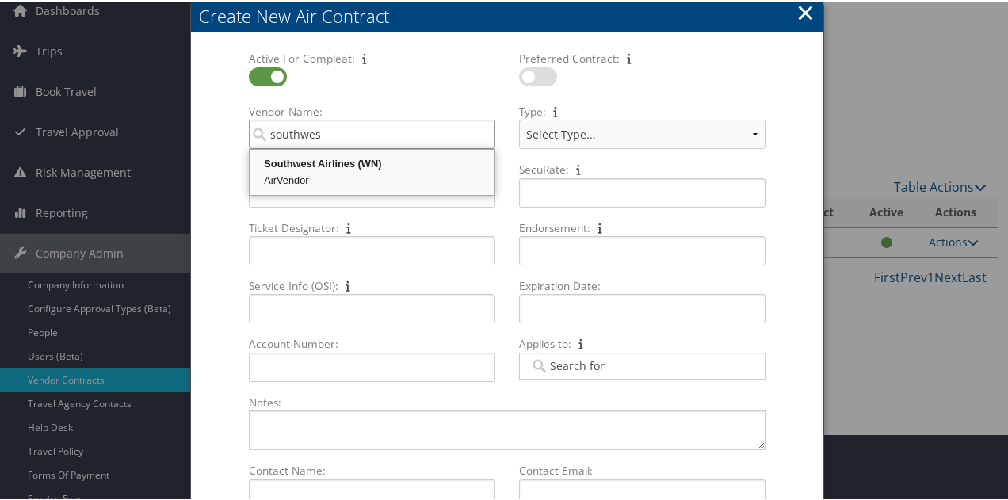
click at [413, 156] on div "Southwest Airlines (WN)" at bounding box center [372, 163] width 240 height 16
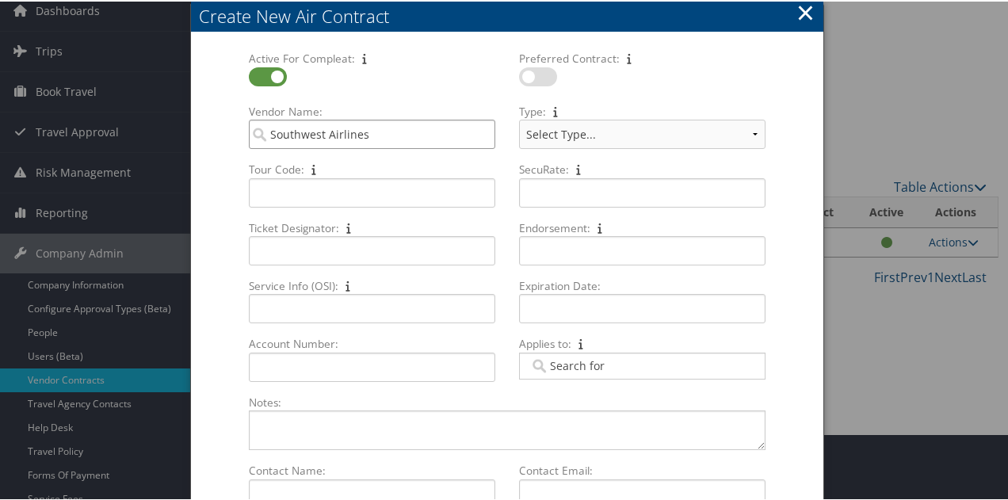
type input "Southwest Airlines"
click at [753, 137] on select "Select Type... SWABIZ SWABIZ DISCOUNT Corporate Travel Agreement" at bounding box center [642, 132] width 246 height 29
click at [519, 118] on select "Select Type... SWABIZ SWABIZ DISCOUNT Corporate Travel Agreement" at bounding box center [642, 132] width 246 height 29
click at [752, 133] on select "Select Type... SWABIZ SWABIZ DISCOUNT Corporate Travel Agreement" at bounding box center [642, 132] width 246 height 29
select select "[object Object]"
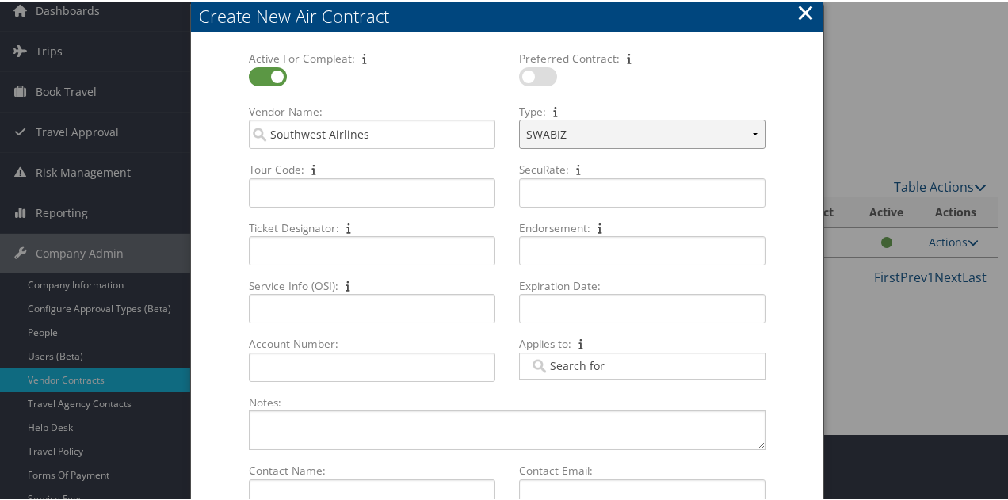
click at [519, 118] on select "Select Type... SWABIZ SWABIZ DISCOUNT Corporate Travel Agreement" at bounding box center [642, 132] width 246 height 29
paste input "99607874"
type input "99607874"
click at [281, 305] on input "Service Info (OSI): Multiple values The selected items contain different values…" at bounding box center [372, 306] width 246 height 29
paste input "99607874"
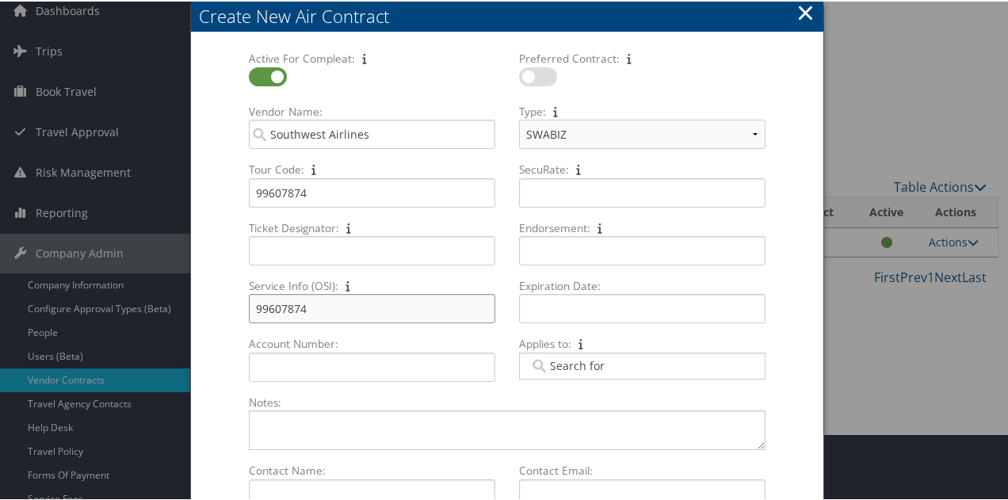
type input "99607874"
click at [761, 130] on select "Select Type... SWABIZ SWABIZ DISCOUNT Corporate Travel Agreement" at bounding box center [642, 132] width 246 height 29
select select "[object Object]"
click at [519, 118] on select "Select Type... SWABIZ SWABIZ DISCOUNT Corporate Travel Agreement" at bounding box center [642, 132] width 246 height 29
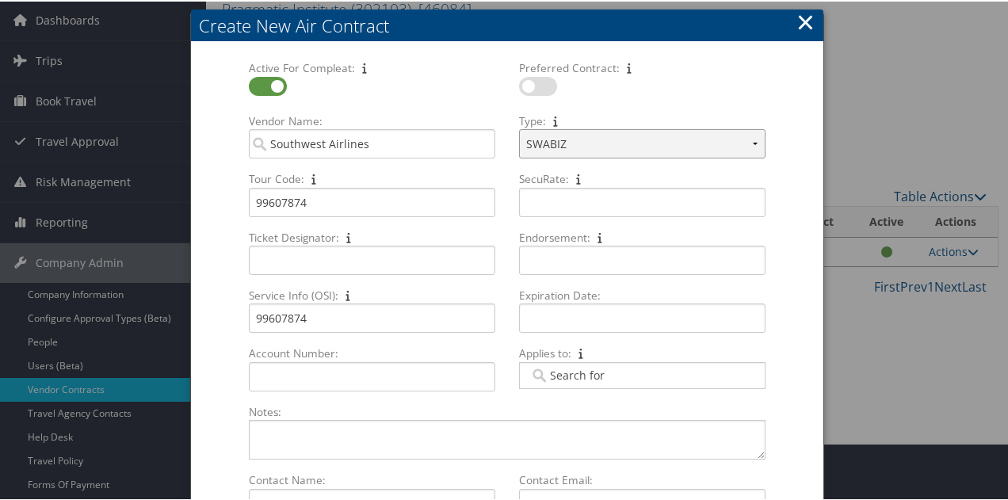
scroll to position [79, 0]
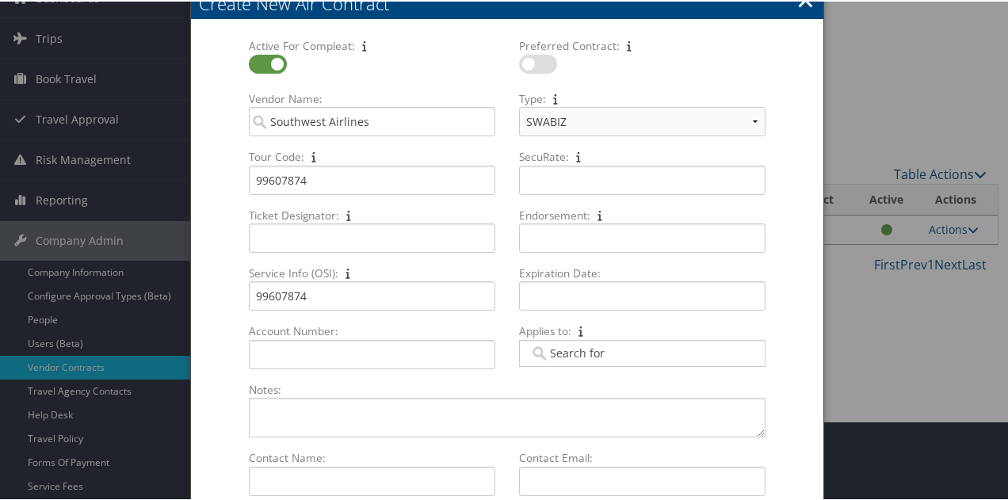
click at [545, 66] on label at bounding box center [538, 62] width 38 height 19
click at [537, 66] on input "checkbox" at bounding box center [532, 65] width 10 height 10
checkbox input "true"
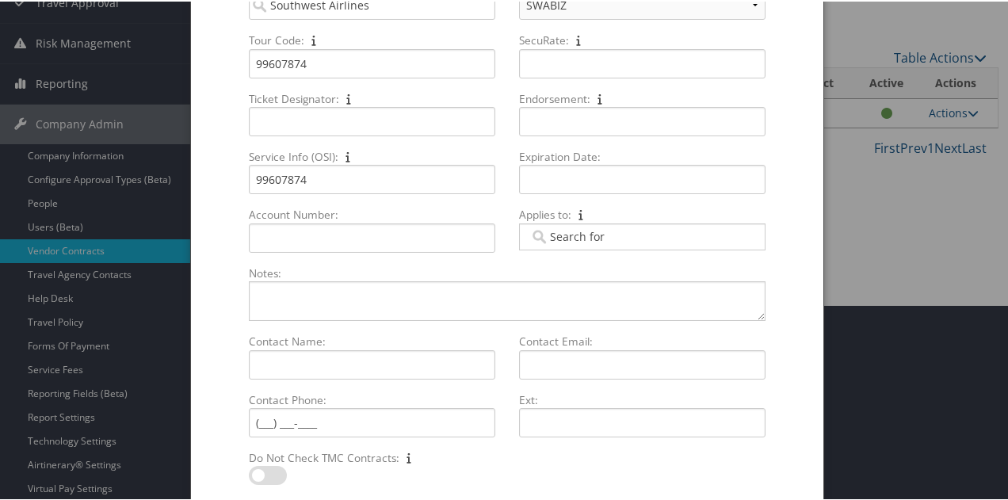
scroll to position [304, 0]
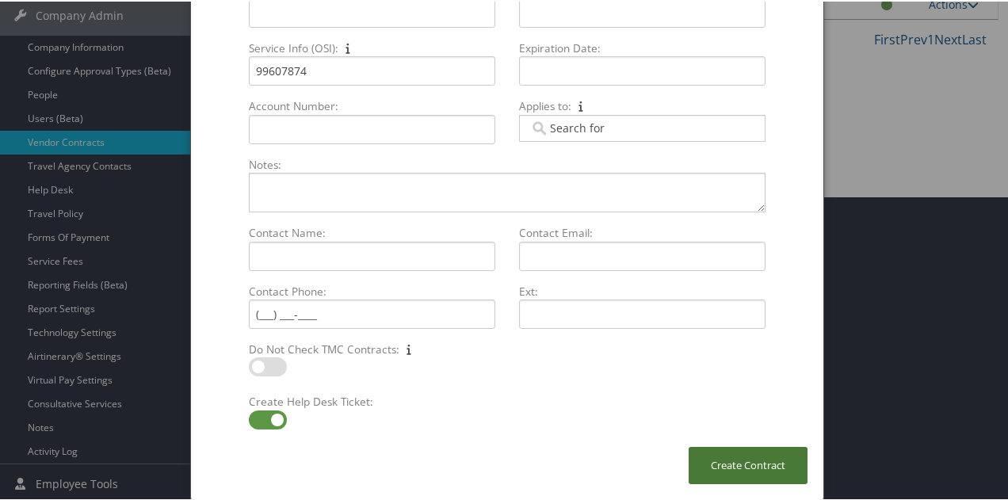
click at [753, 469] on button "Create Contract" at bounding box center [748, 463] width 119 height 37
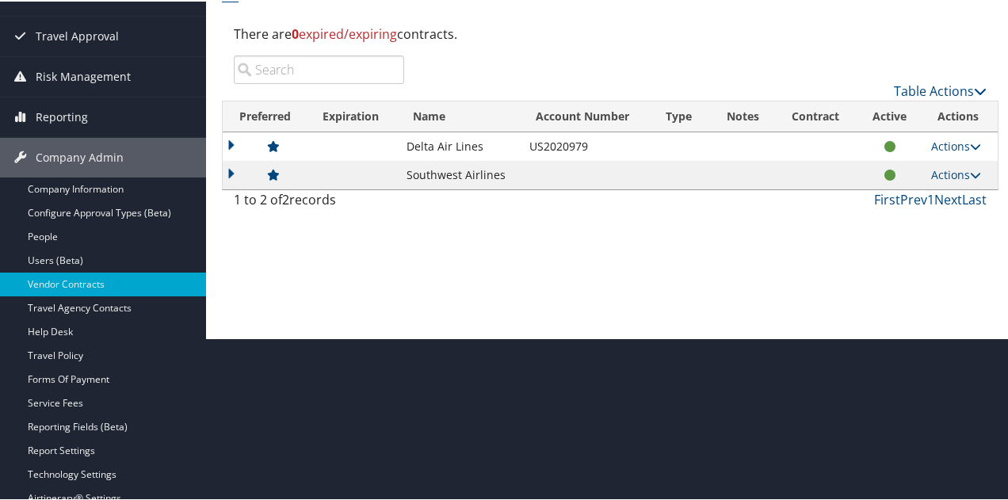
scroll to position [146, 0]
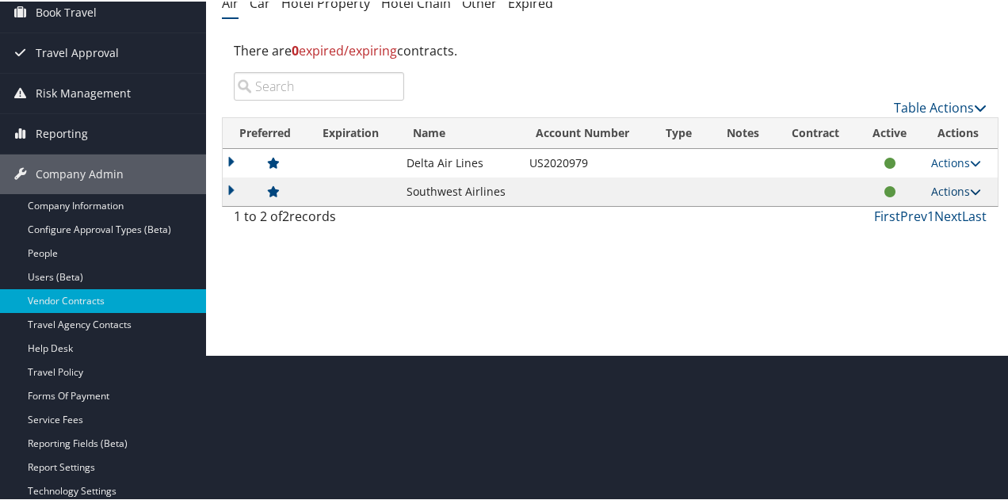
click at [940, 186] on link "Actions" at bounding box center [956, 189] width 50 height 15
click at [924, 245] on link "Edit Contract" at bounding box center [919, 240] width 105 height 27
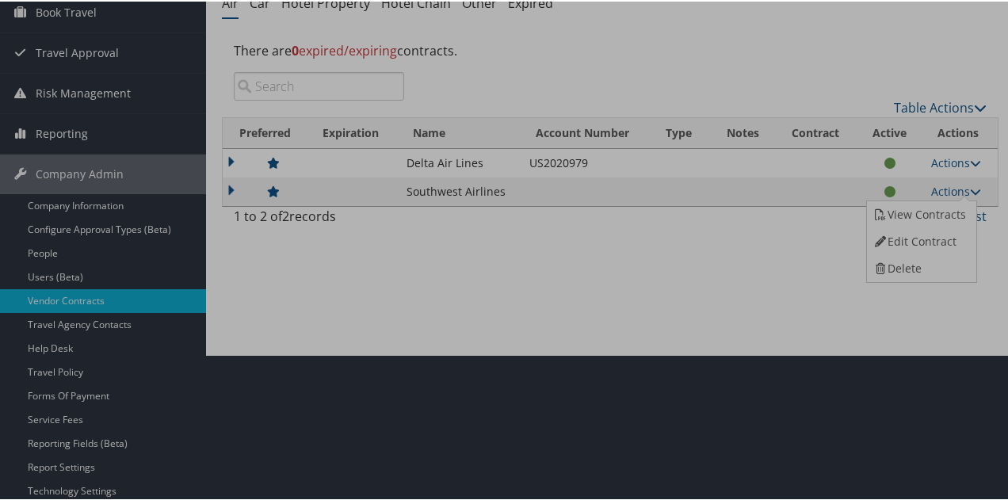
select select "[object Object]"
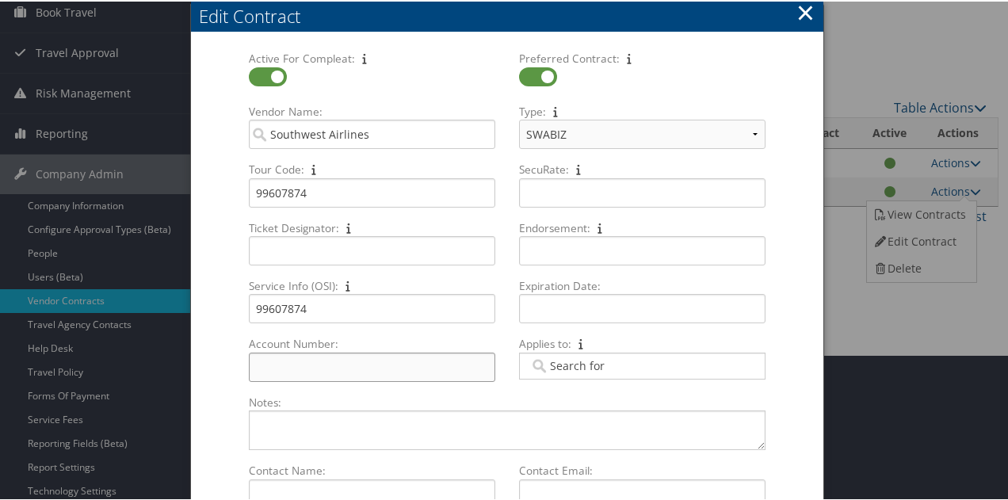
paste input "99607874"
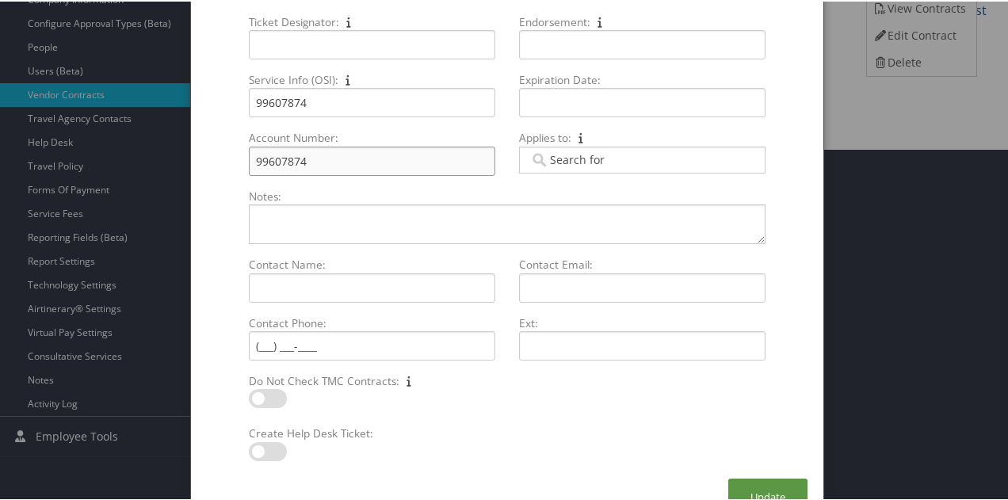
scroll to position [382, 0]
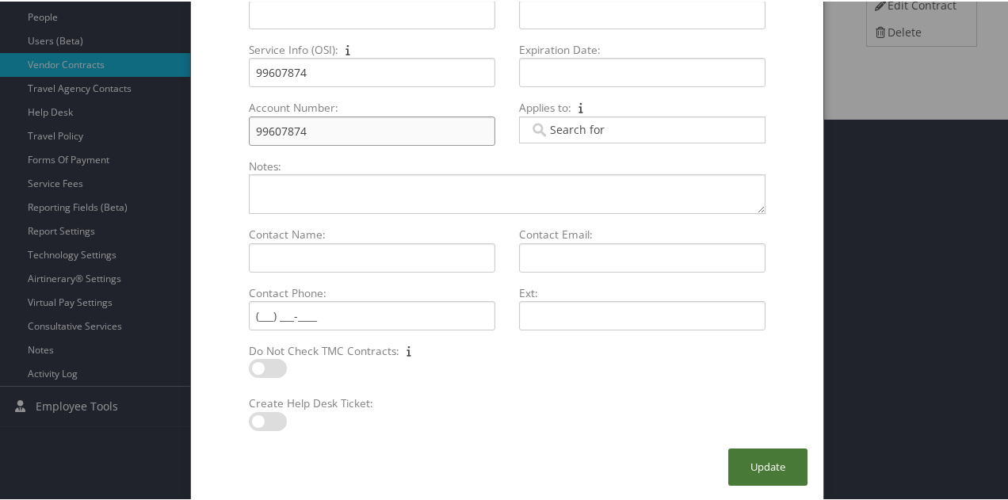
type input "99607874"
click at [765, 460] on button "Update" at bounding box center [767, 465] width 79 height 37
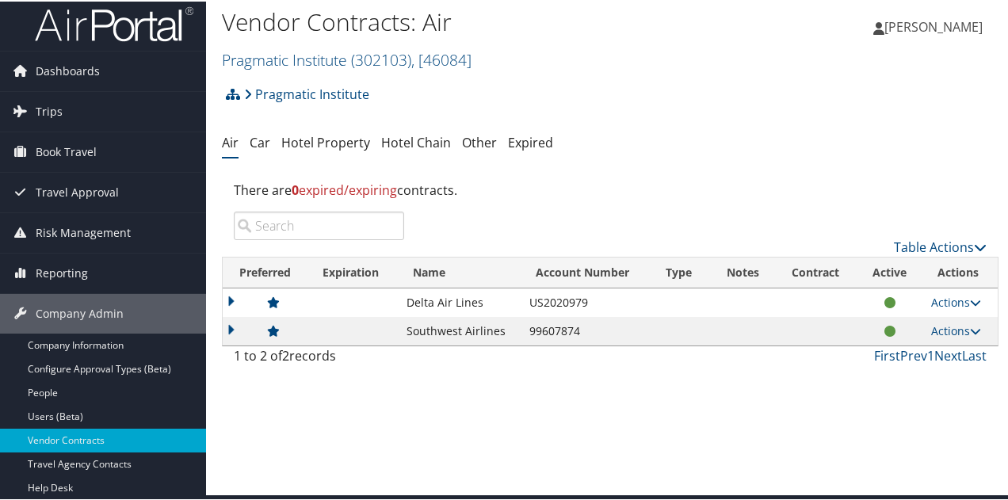
scroll to position [0, 0]
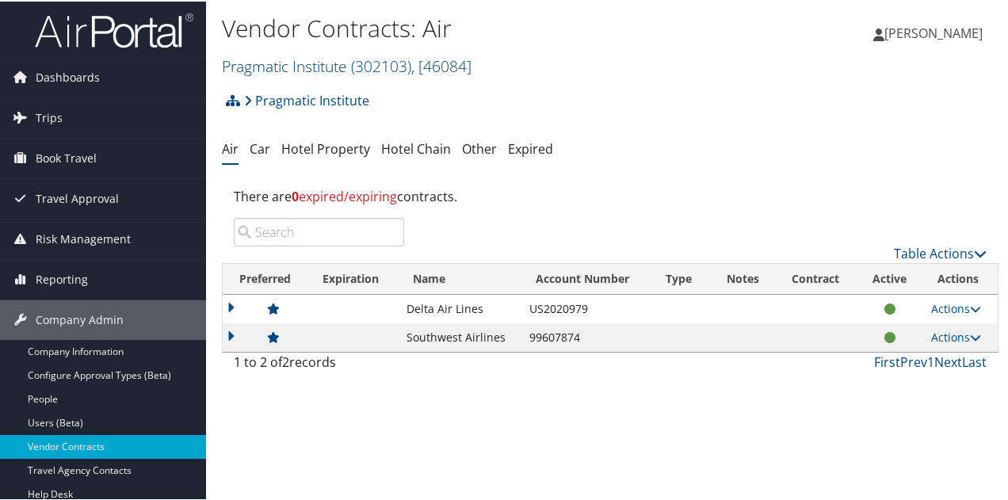
click at [328, 69] on link "Pragmatic Institute ( 302103 ) , [ 46084 ]" at bounding box center [347, 64] width 250 height 21
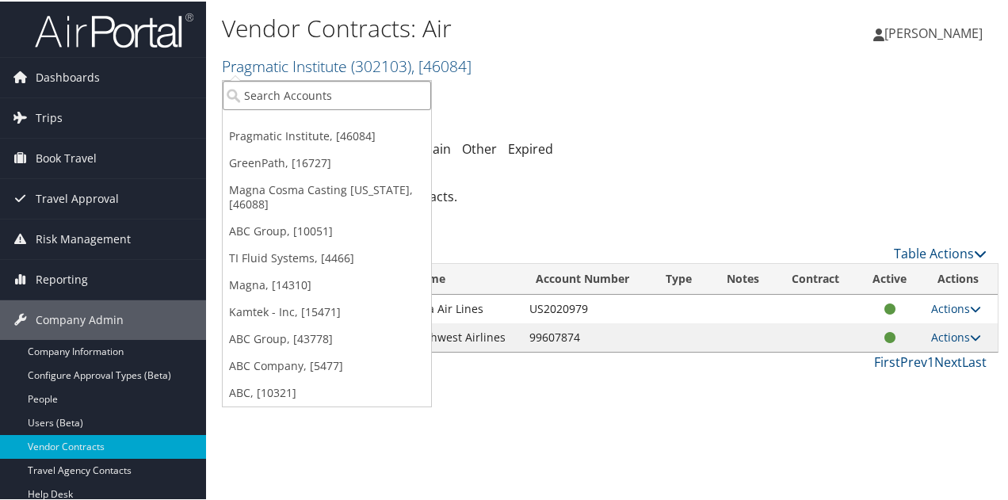
click at [311, 95] on input "search" at bounding box center [327, 93] width 208 height 29
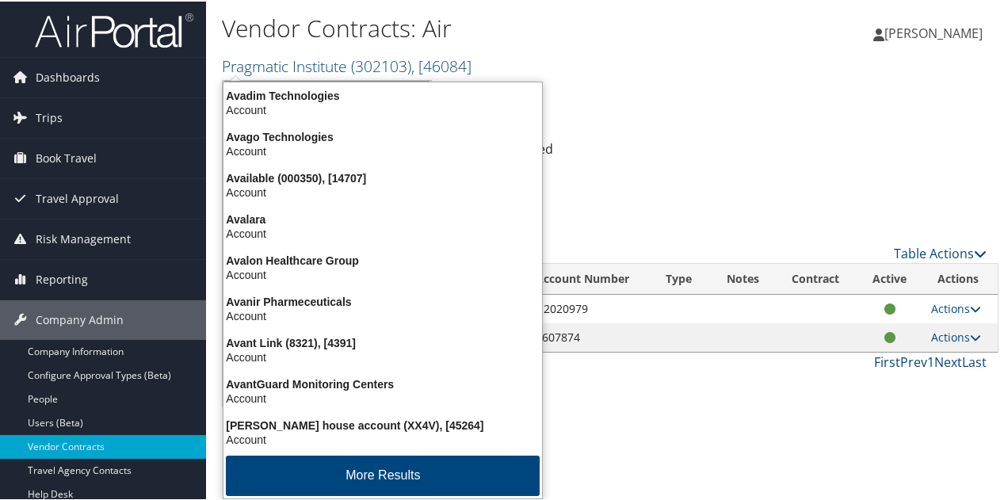
type input "aviation"
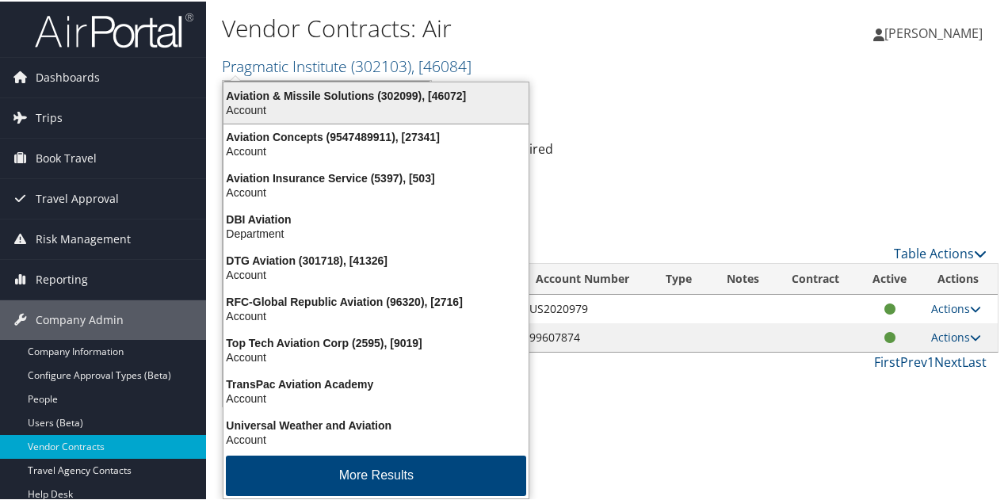
click at [392, 109] on div "Account" at bounding box center [376, 108] width 324 height 14
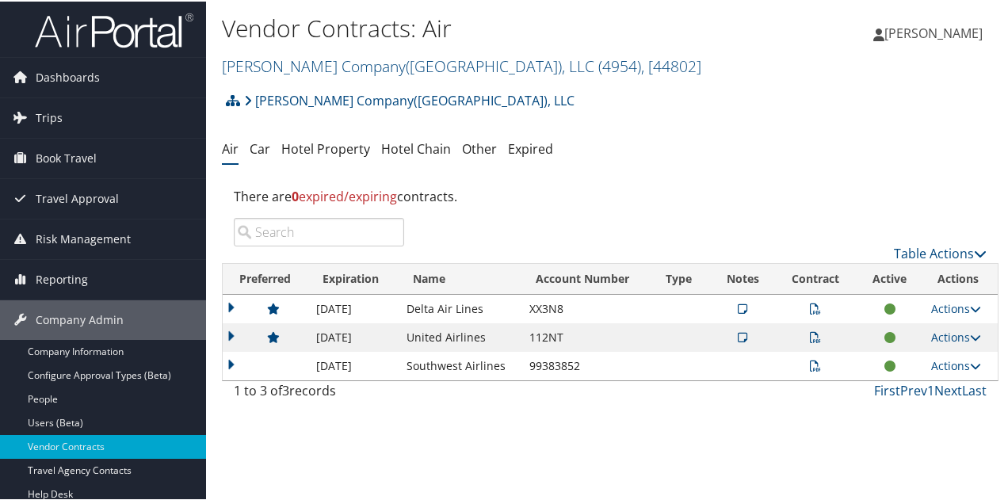
click at [810, 363] on icon at bounding box center [815, 364] width 11 height 11
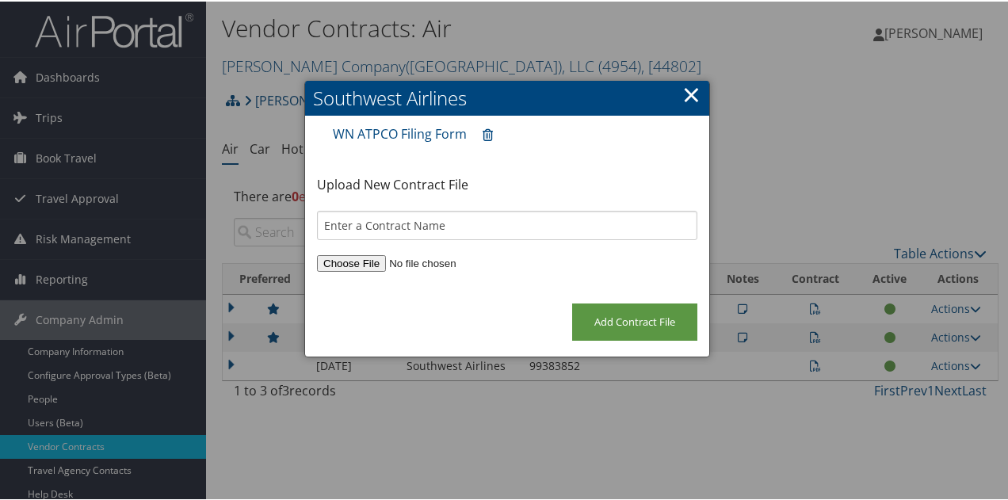
click at [684, 93] on link "×" at bounding box center [691, 93] width 18 height 32
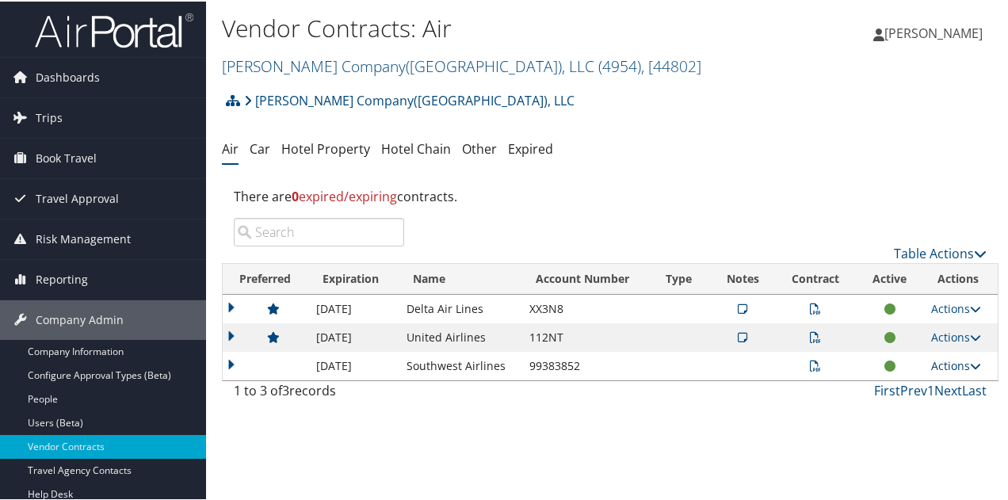
click at [932, 361] on link "Actions" at bounding box center [956, 364] width 50 height 15
click at [909, 408] on link "Edit Contract" at bounding box center [919, 414] width 105 height 27
select select "[object Object]"
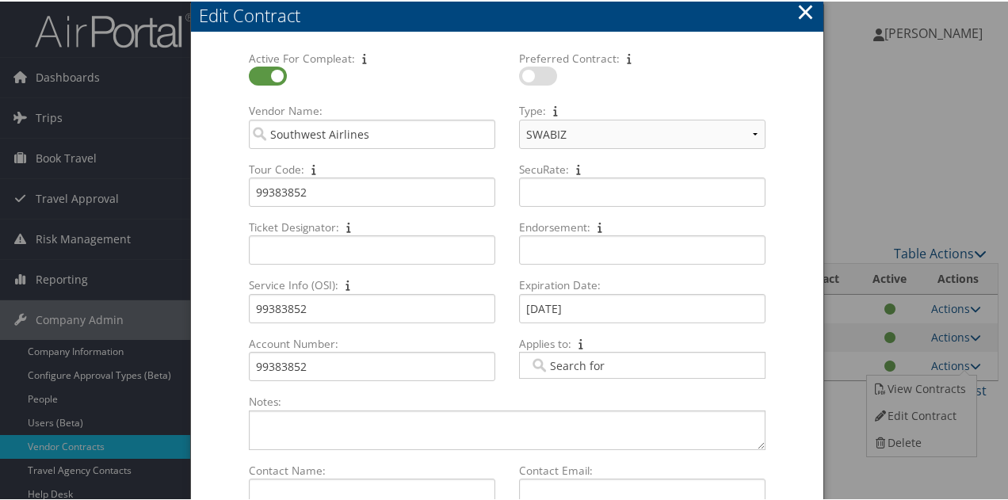
click at [812, 15] on div "Edit Contract" at bounding box center [511, 14] width 625 height 25
click at [805, 9] on button "×" at bounding box center [806, 10] width 18 height 32
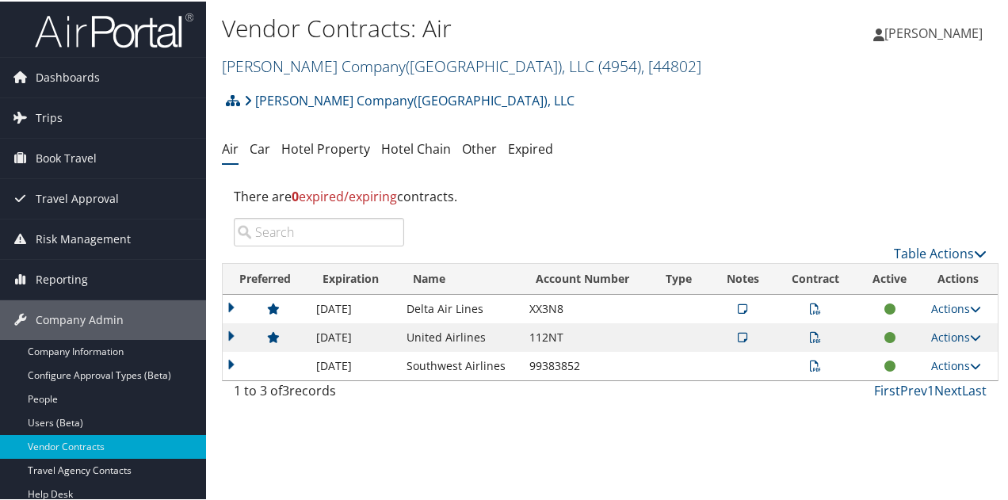
click at [285, 66] on link "Nielsen Company(US), LLC ( 4954 ) , [ 44802 ]" at bounding box center [461, 64] width 479 height 21
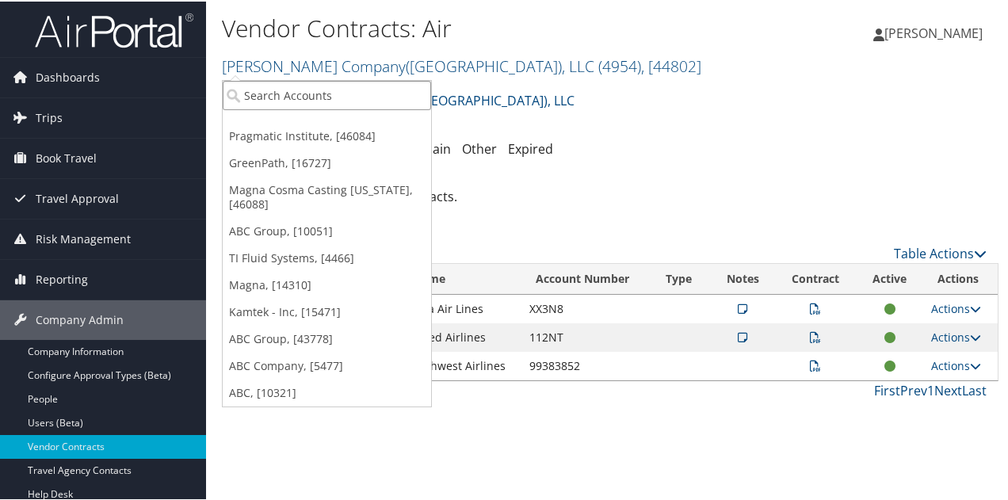
click at [266, 94] on input "search" at bounding box center [327, 93] width 208 height 29
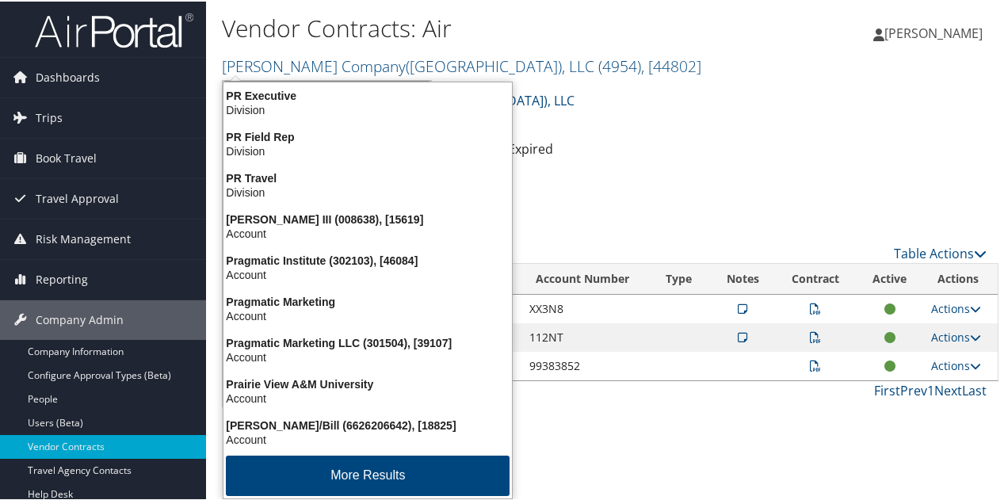
type input "pragmatic"
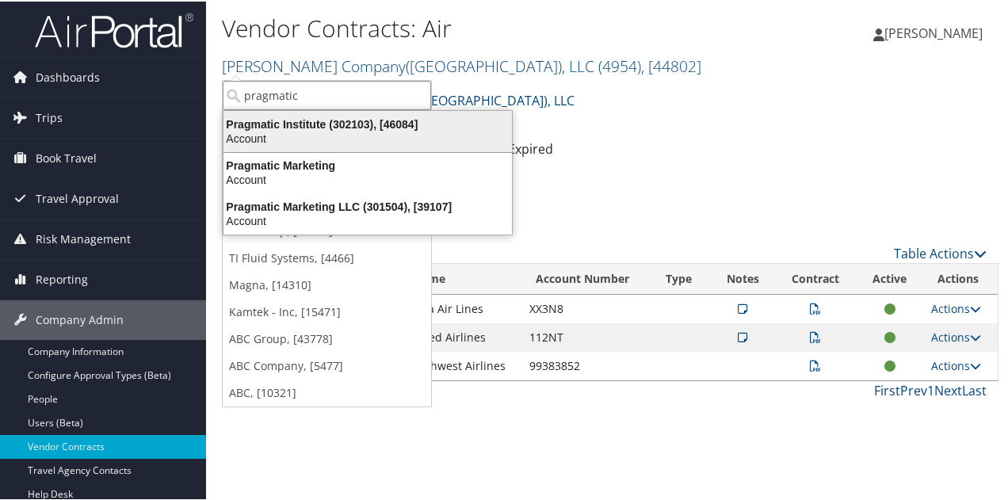
click at [301, 124] on div "Pragmatic Institute (302103), [46084]" at bounding box center [368, 123] width 308 height 14
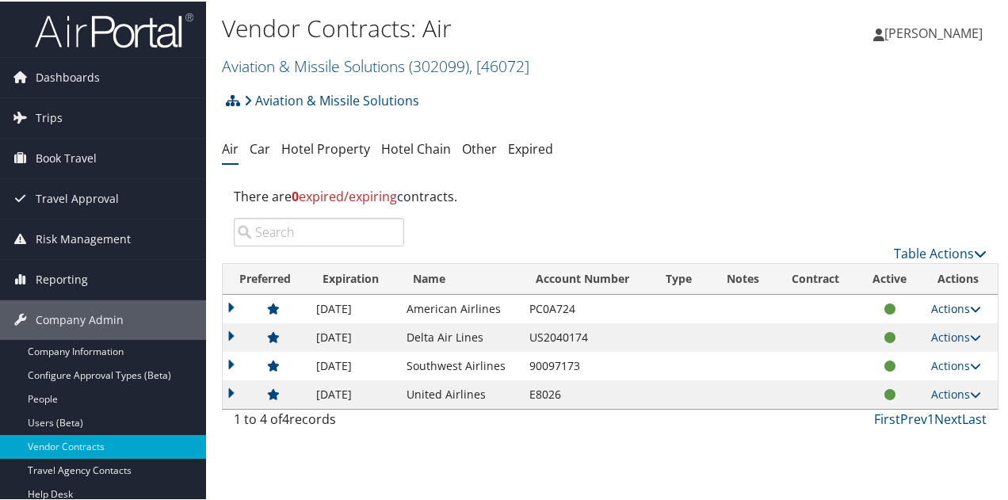
click at [942, 310] on link "Actions" at bounding box center [956, 307] width 50 height 15
click at [918, 353] on link "Edit Contract" at bounding box center [919, 357] width 105 height 27
select select "[object Object]"
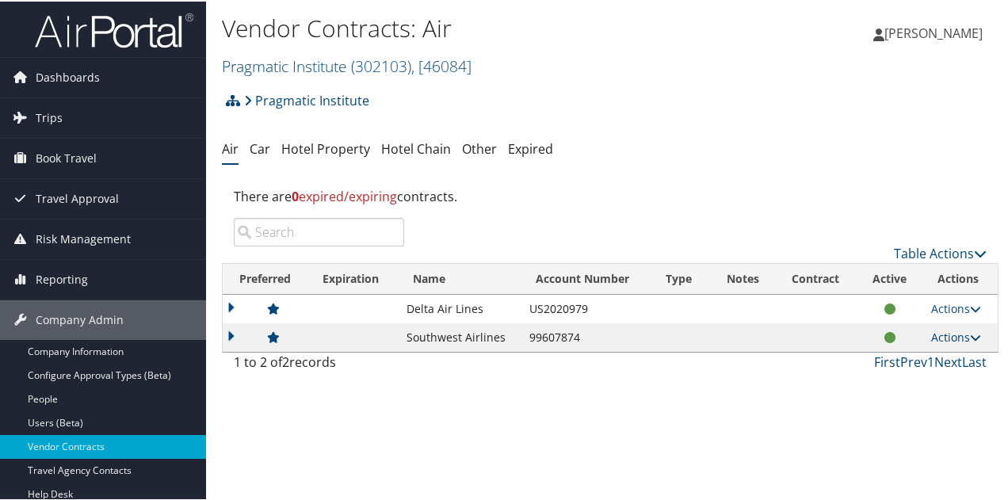
click at [938, 338] on link "Actions" at bounding box center [956, 335] width 50 height 15
click at [912, 381] on link "Edit Contract" at bounding box center [919, 386] width 105 height 27
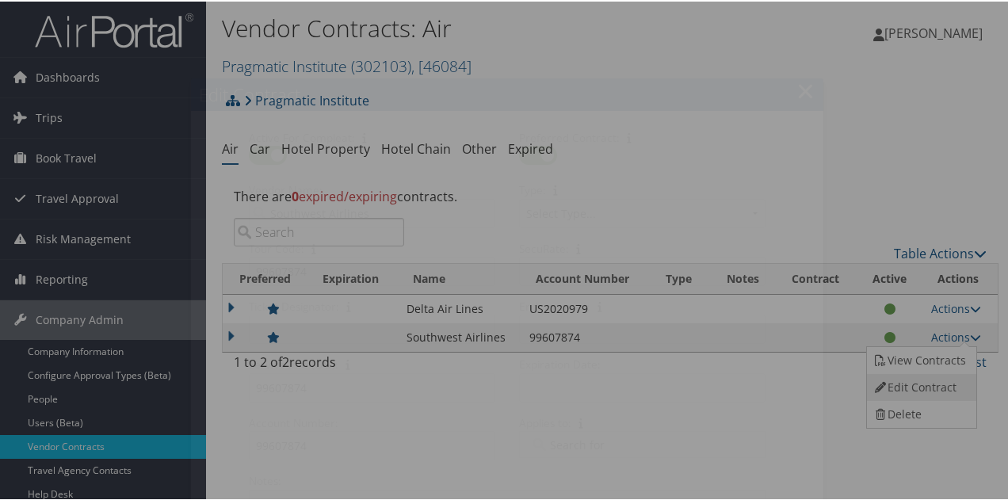
select select "[object Object]"
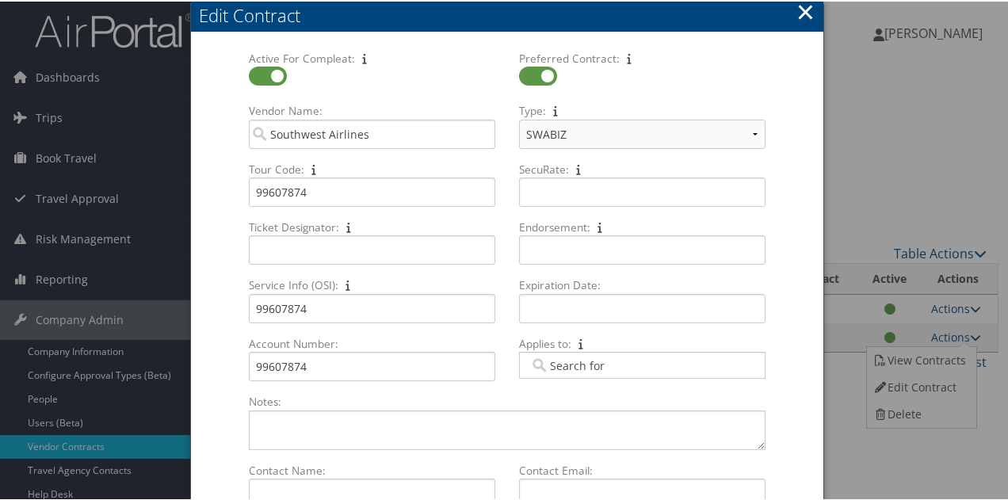
click at [802, 6] on button "×" at bounding box center [806, 10] width 18 height 32
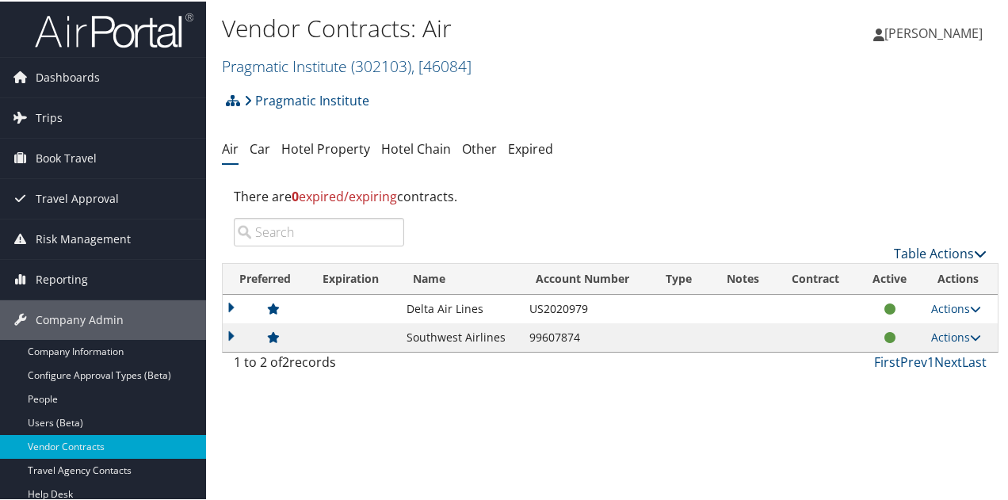
click at [934, 246] on link "Table Actions" at bounding box center [940, 251] width 93 height 17
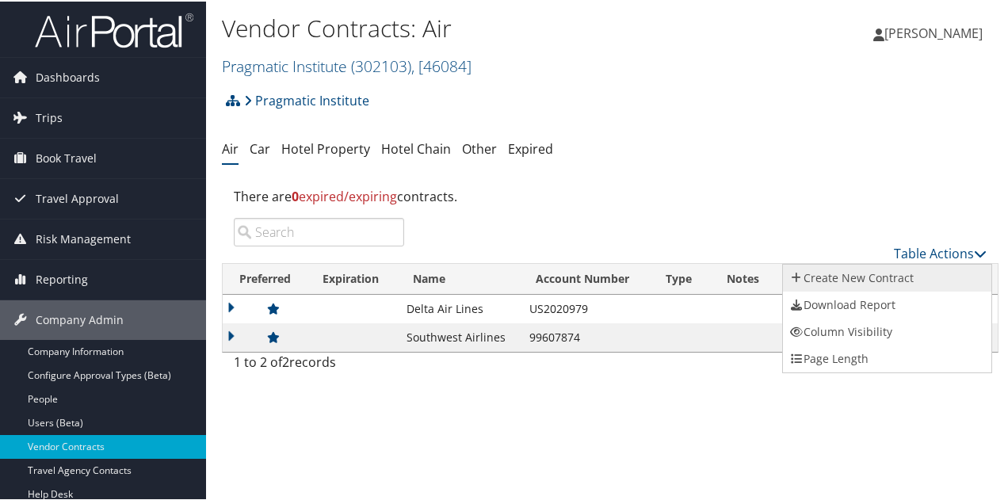
click at [855, 277] on link "Create New Contract" at bounding box center [887, 276] width 208 height 27
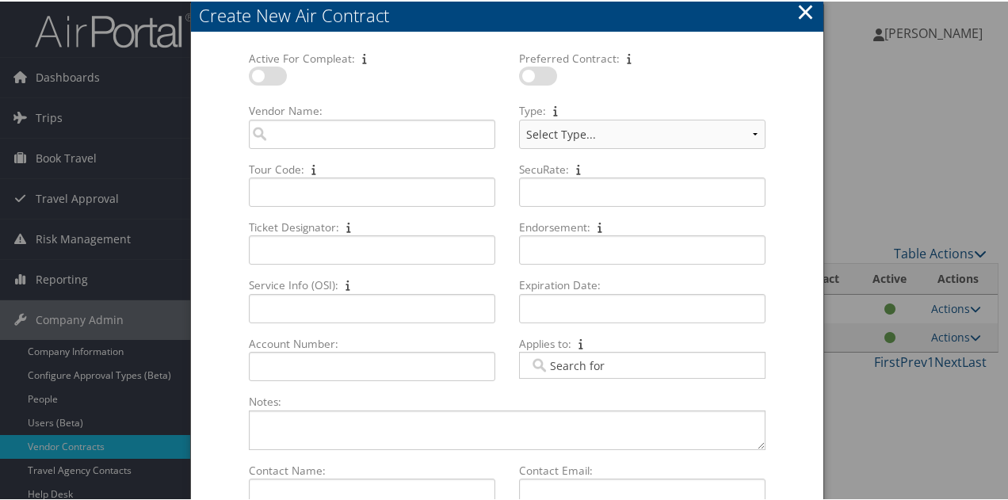
click at [273, 76] on label at bounding box center [268, 74] width 38 height 19
click at [267, 76] on input "checkbox" at bounding box center [262, 77] width 10 height 10
checkbox input "true"
drag, startPoint x: 544, startPoint y: 68, endPoint x: 541, endPoint y: 75, distance: 8.2
click at [545, 68] on label at bounding box center [538, 74] width 38 height 19
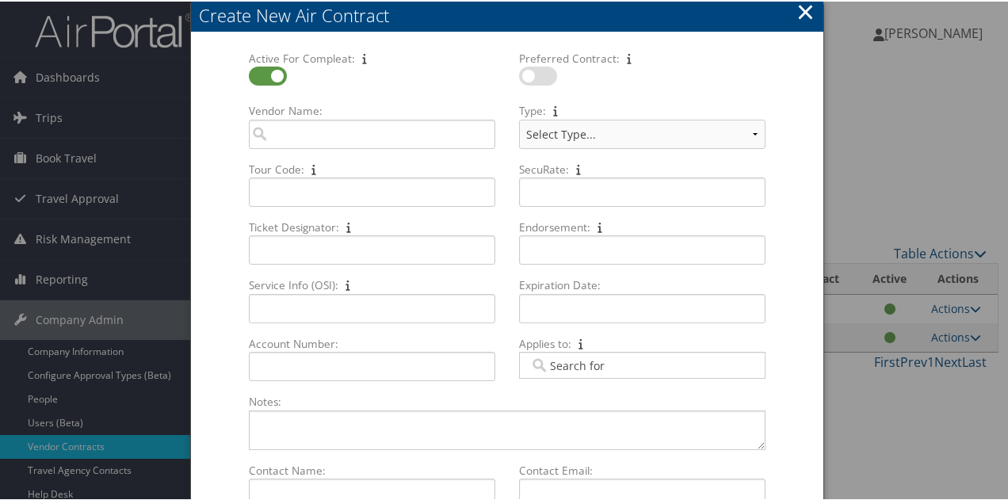
click at [537, 72] on input "checkbox" at bounding box center [532, 77] width 10 height 10
checkbox input "true"
click at [447, 136] on input "Vendor Name: Multiple values The selected items contain different values for th…" at bounding box center [372, 132] width 246 height 29
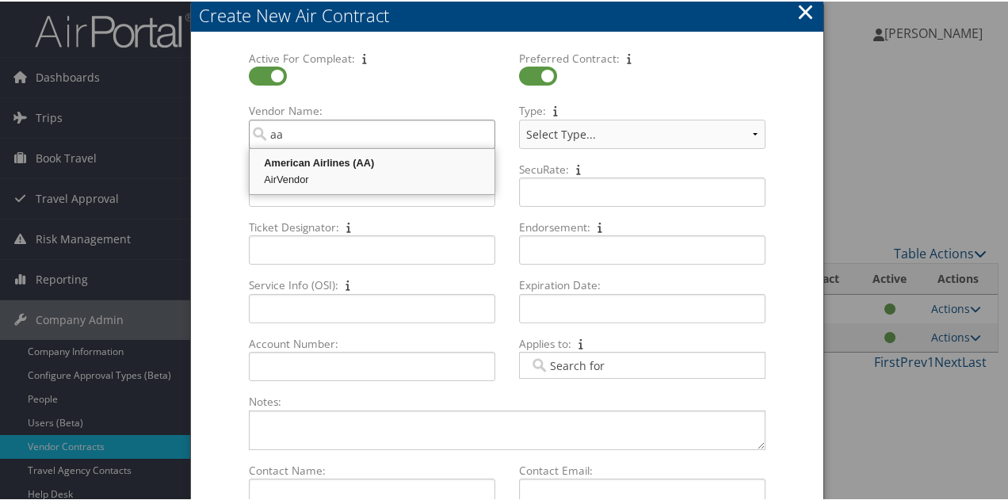
click at [409, 171] on div "AirVendor" at bounding box center [372, 178] width 240 height 16
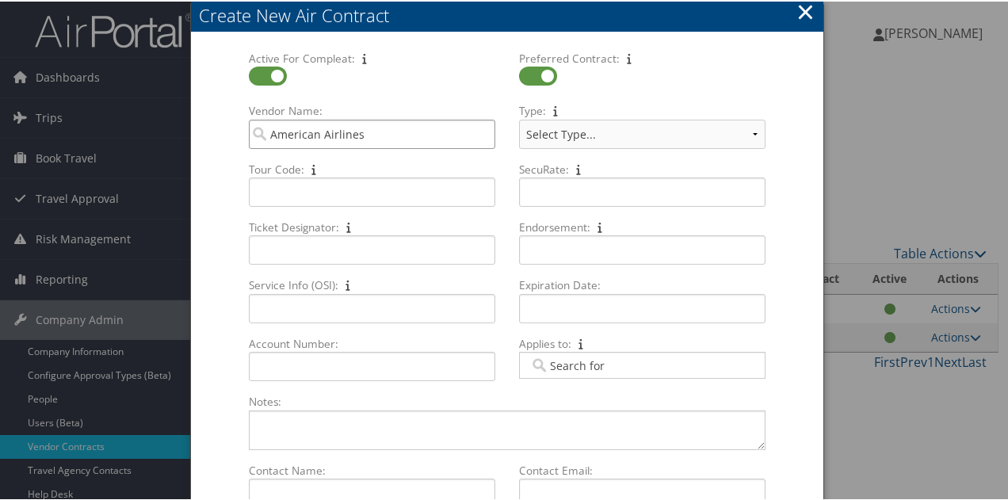
type input "American Airlines"
click at [601, 133] on select "Select Type... Business Extra (SBP) CVA" at bounding box center [642, 132] width 246 height 29
select select "[object Object]"
click at [519, 118] on select "Select Type... Business Extra (SBP) CVA" at bounding box center [642, 132] width 246 height 29
paste input "JF32P78"
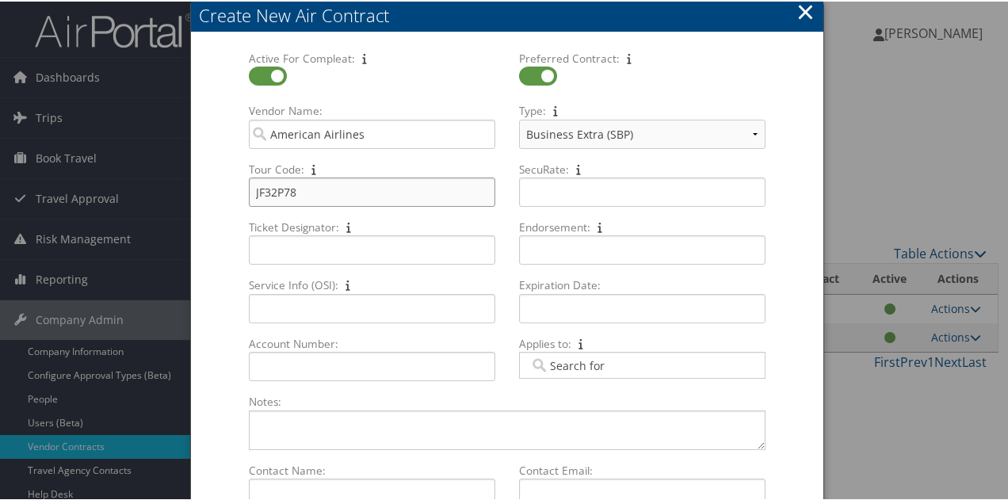
type input "JF32P78"
click at [296, 365] on input "Account Number: Multiple values The selected items contain different values for…" at bounding box center [372, 364] width 246 height 29
paste input "JF32P78"
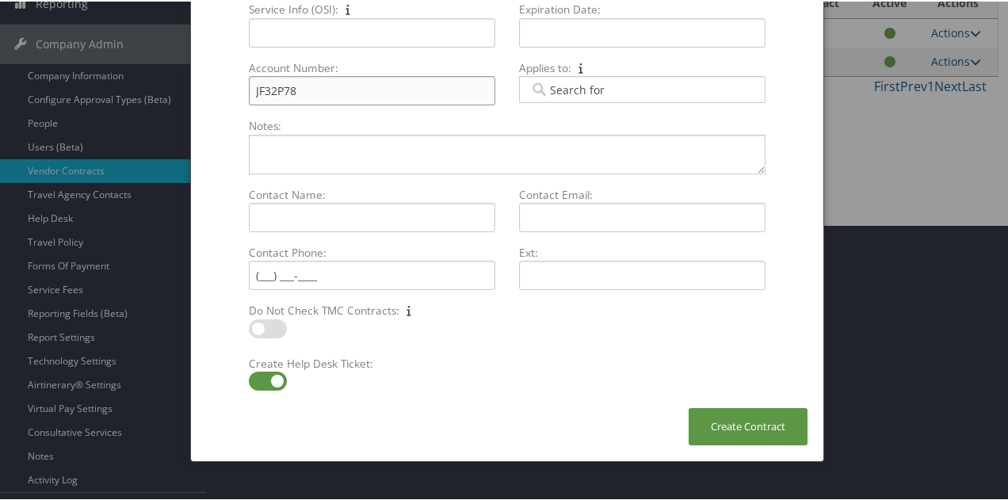
scroll to position [304, 0]
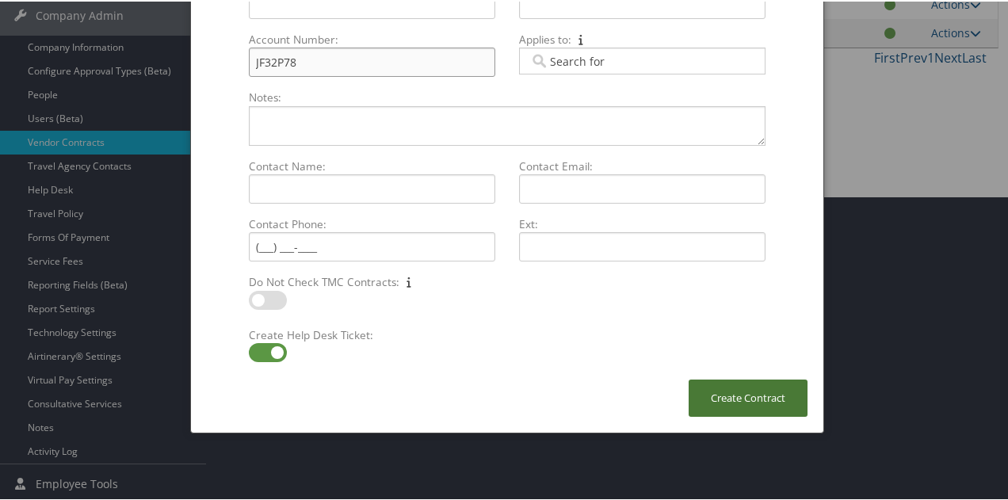
type input "JF32P78"
click at [726, 395] on button "Create Contract" at bounding box center [748, 396] width 119 height 37
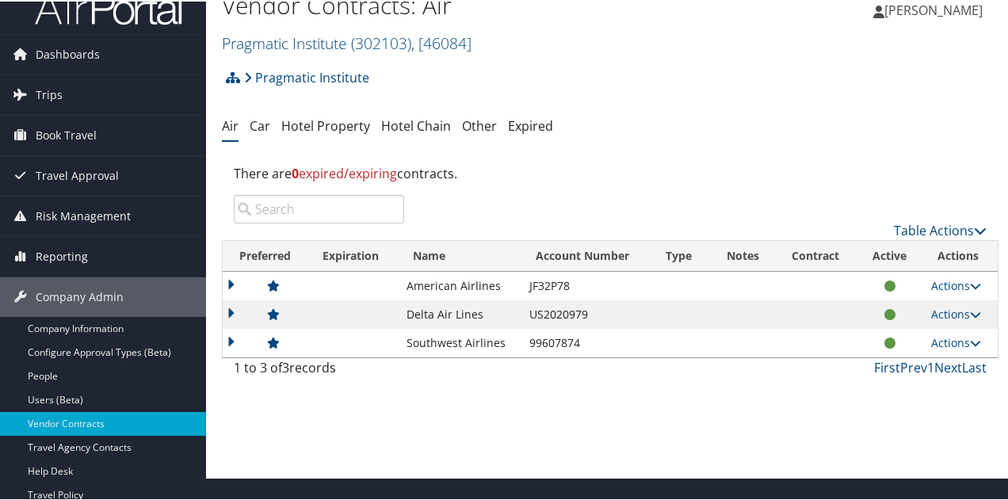
scroll to position [0, 0]
